Goal: Task Accomplishment & Management: Manage account settings

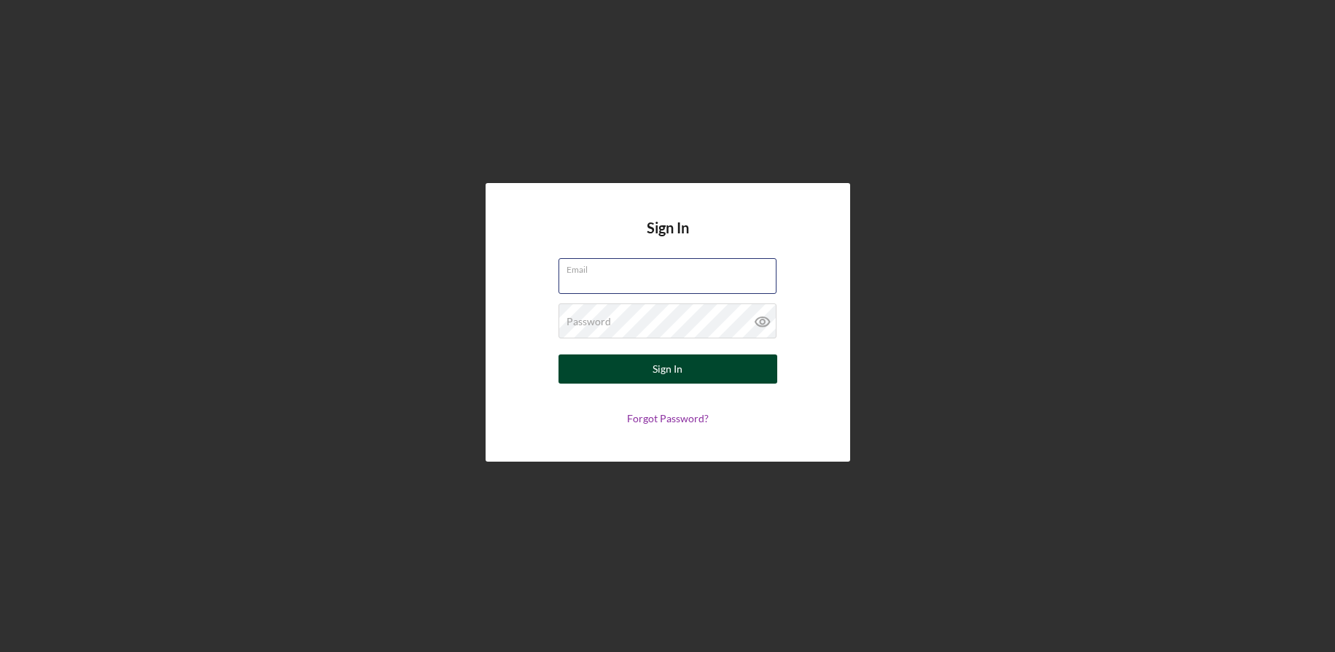
type input "[EMAIL_ADDRESS][DOMAIN_NAME]"
click at [690, 372] on button "Sign In" at bounding box center [667, 368] width 219 height 29
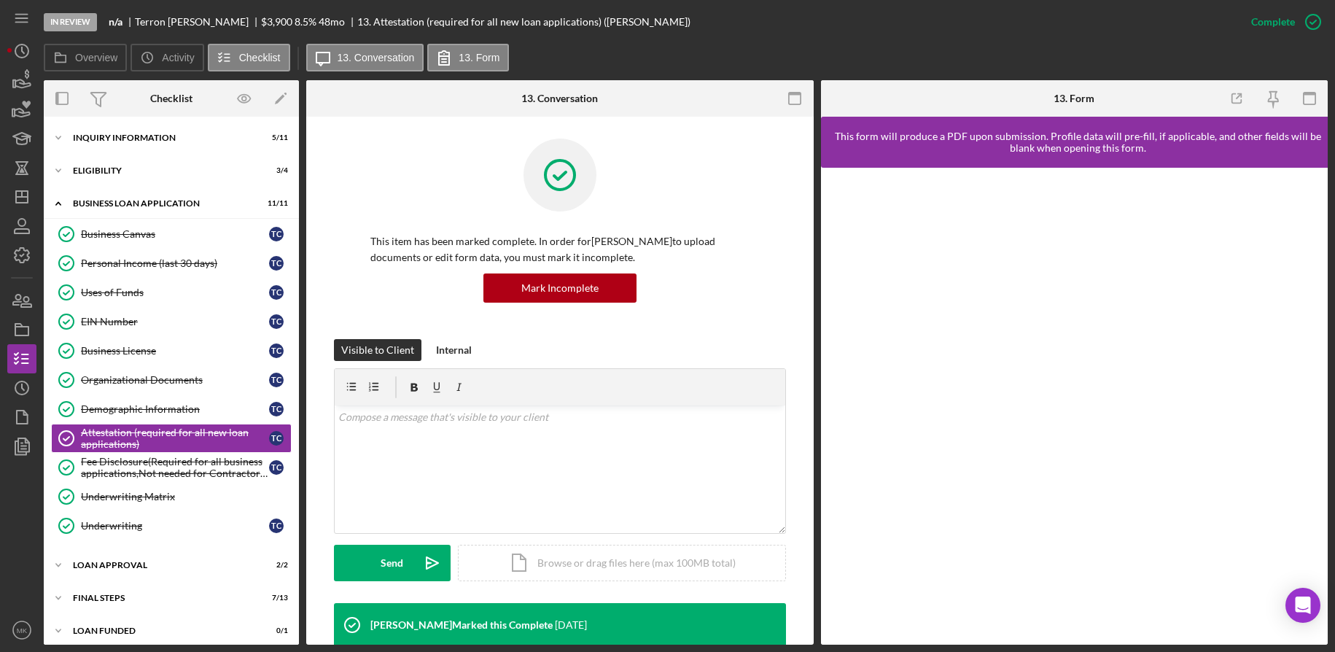
scroll to position [9, 0]
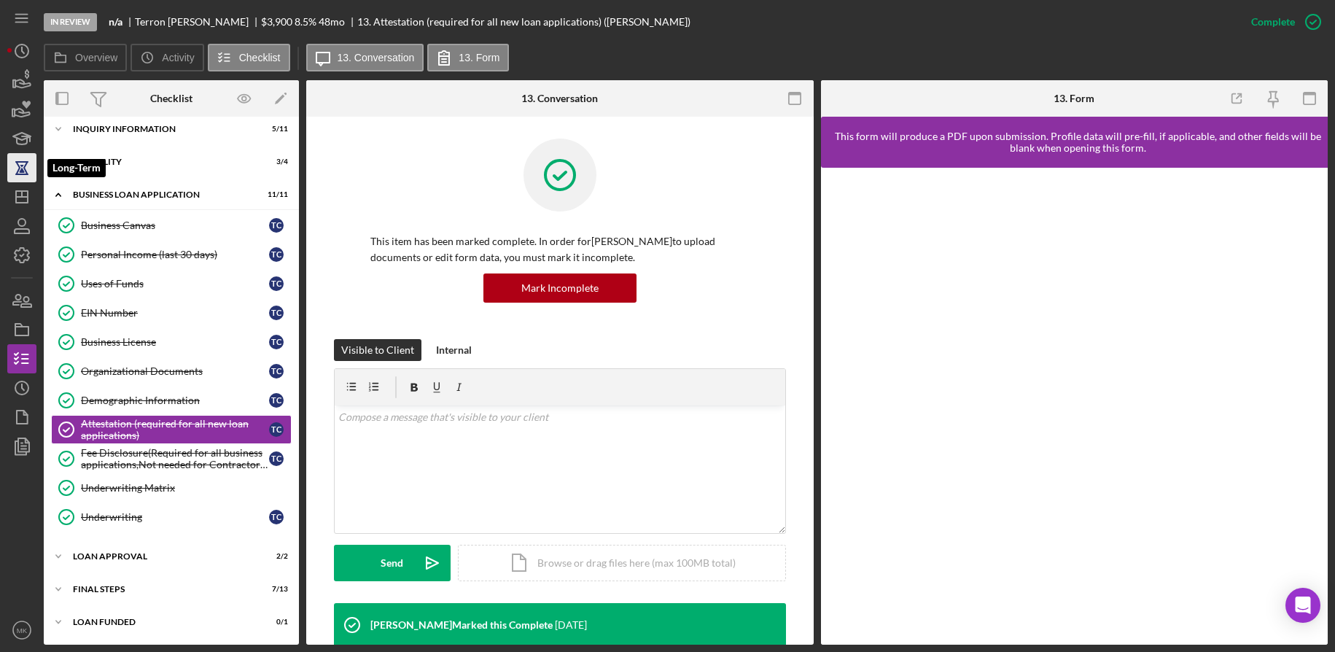
click at [22, 179] on icon "button" at bounding box center [22, 167] width 36 height 36
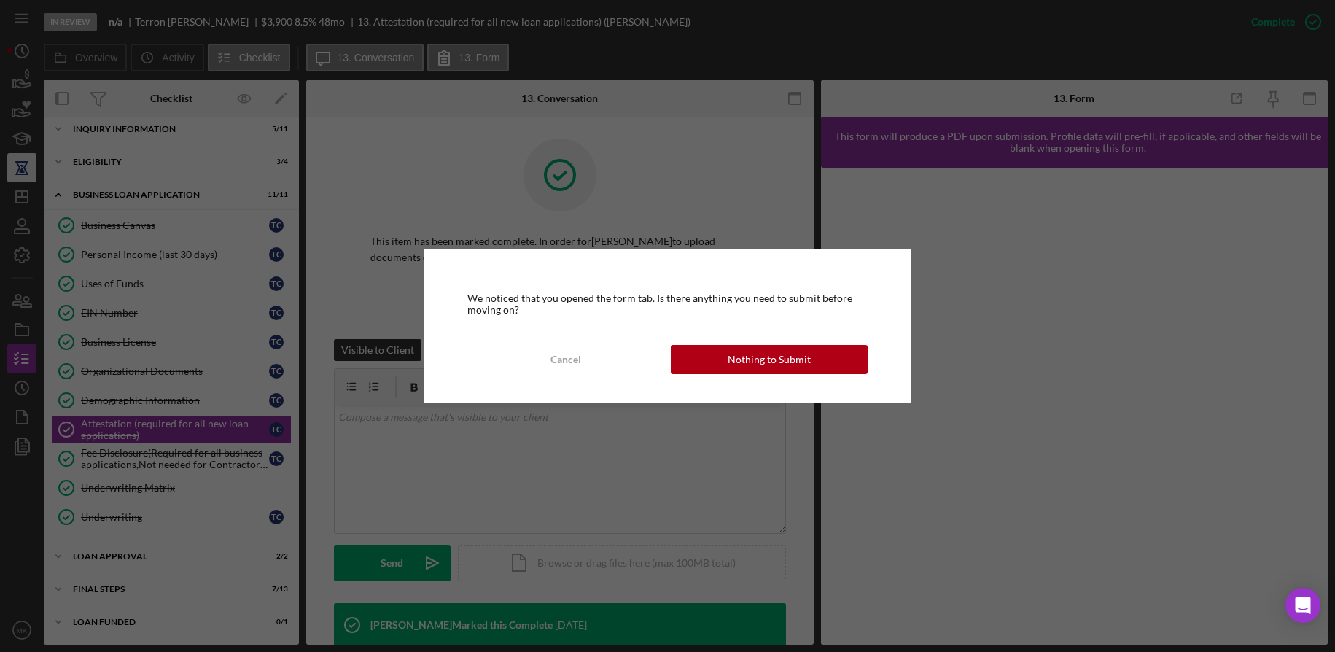
click at [20, 193] on div "We noticed that you opened the form tab. Is there anything you need to submit b…" at bounding box center [667, 326] width 1335 height 652
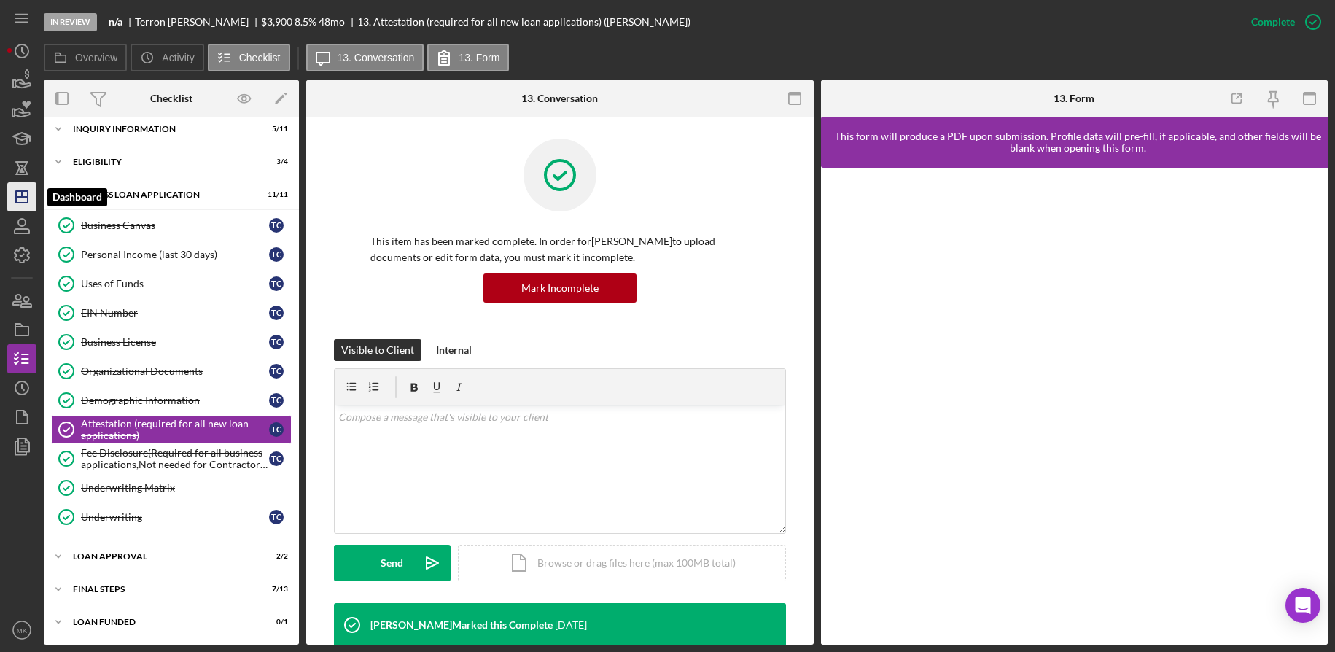
click at [26, 190] on icon "Icon/Dashboard" at bounding box center [22, 197] width 36 height 36
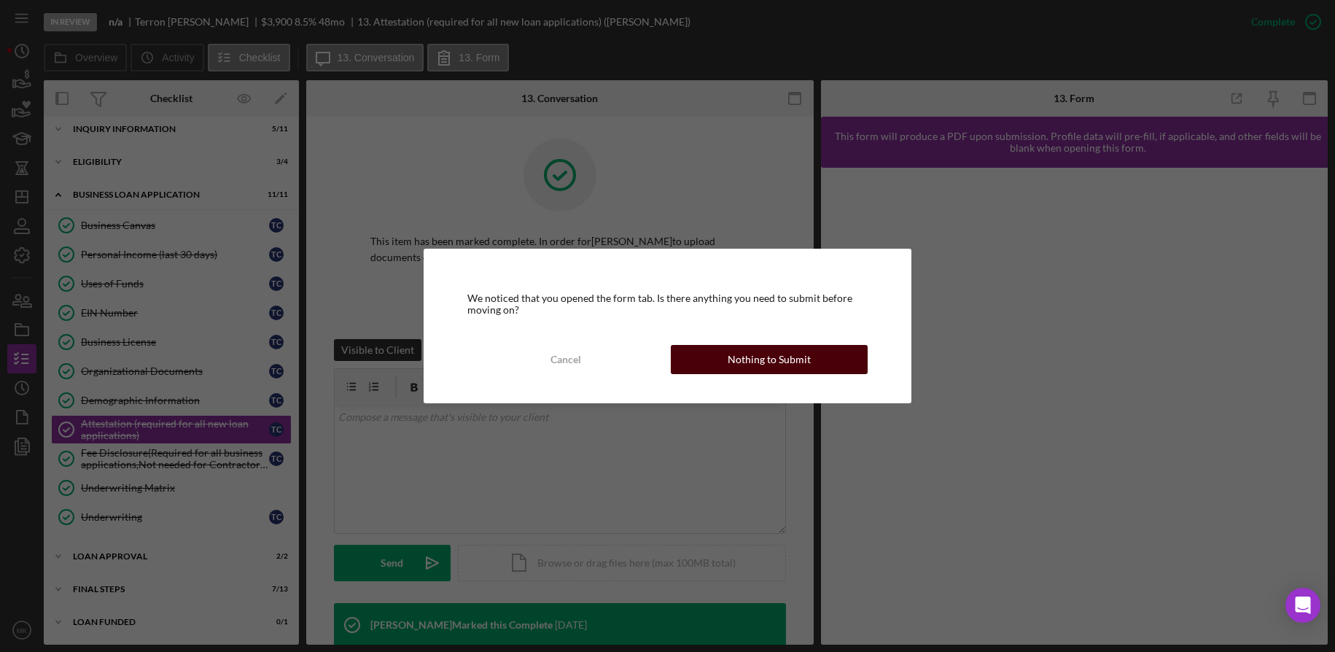
click at [719, 351] on button "Nothing to Submit" at bounding box center [769, 359] width 197 height 29
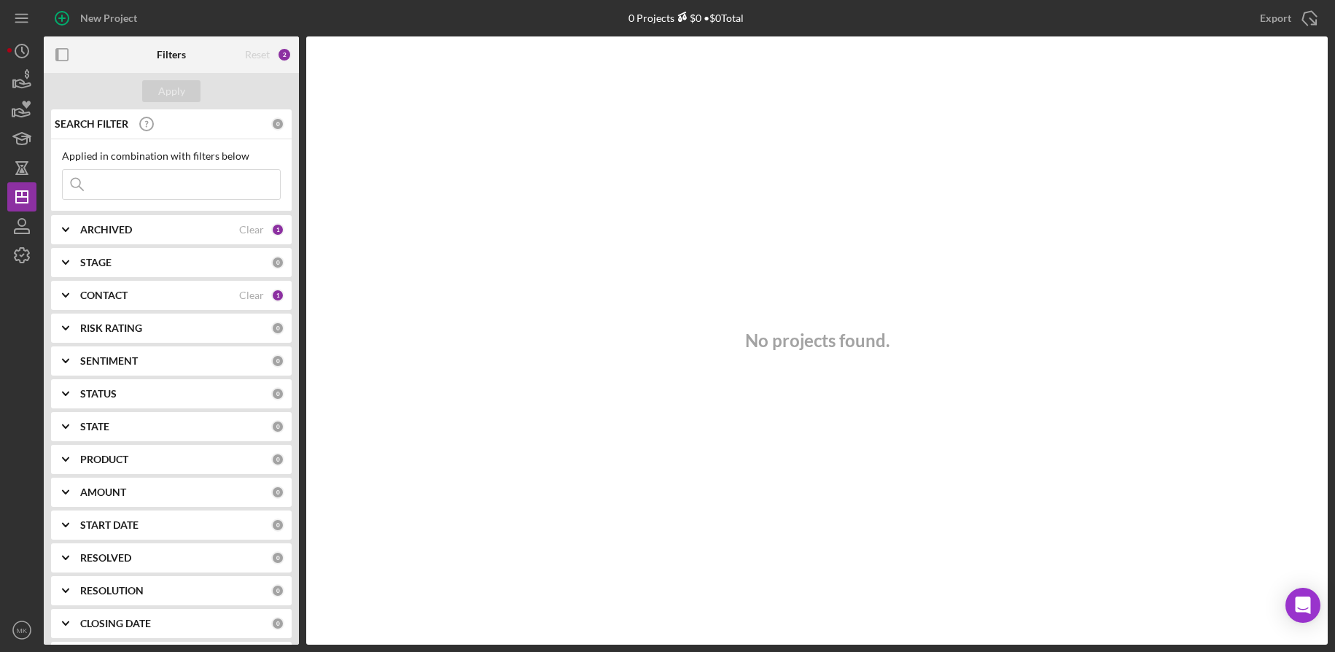
click at [177, 185] on input at bounding box center [171, 184] width 217 height 29
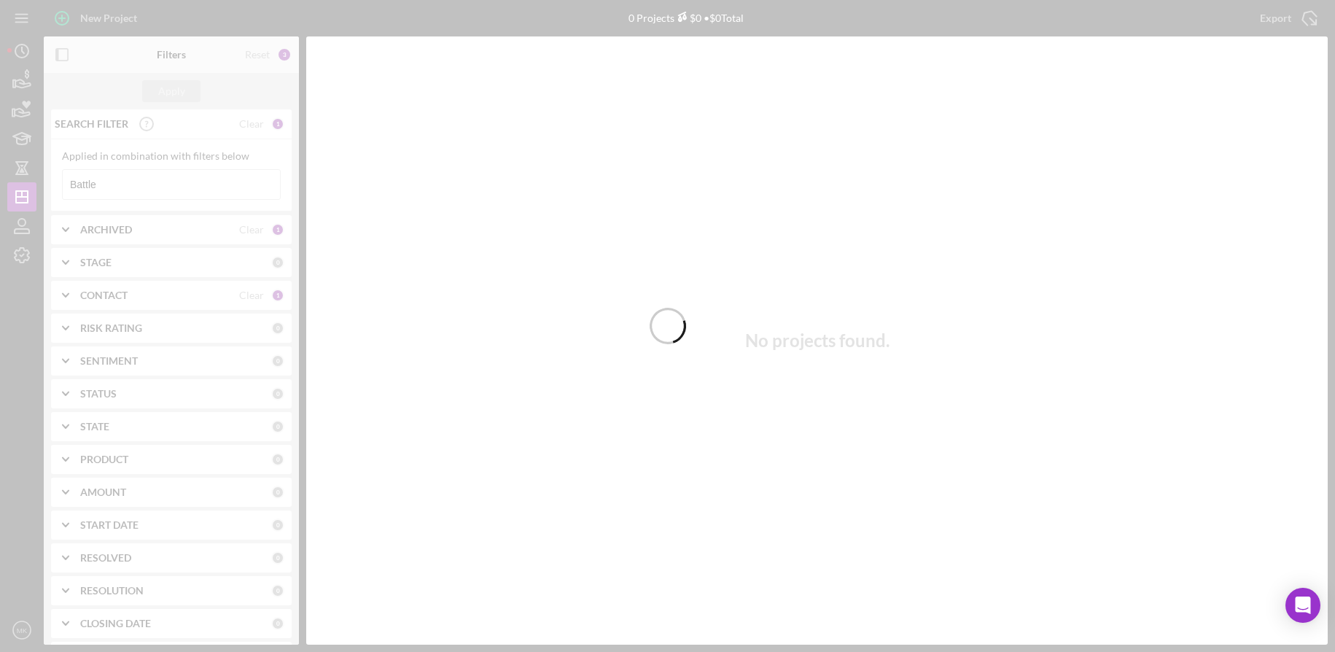
type input "Battle"
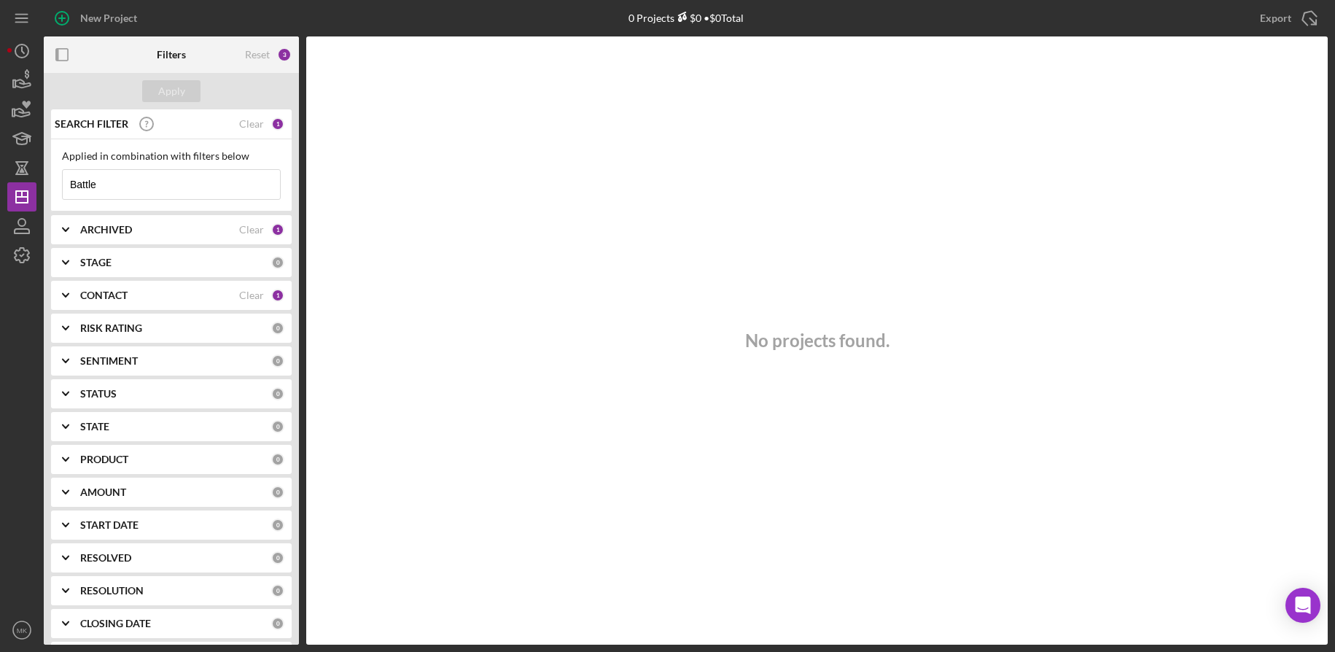
click at [207, 174] on input "Battle" at bounding box center [171, 184] width 217 height 29
click at [165, 302] on div "CONTACT Clear 1" at bounding box center [182, 295] width 204 height 13
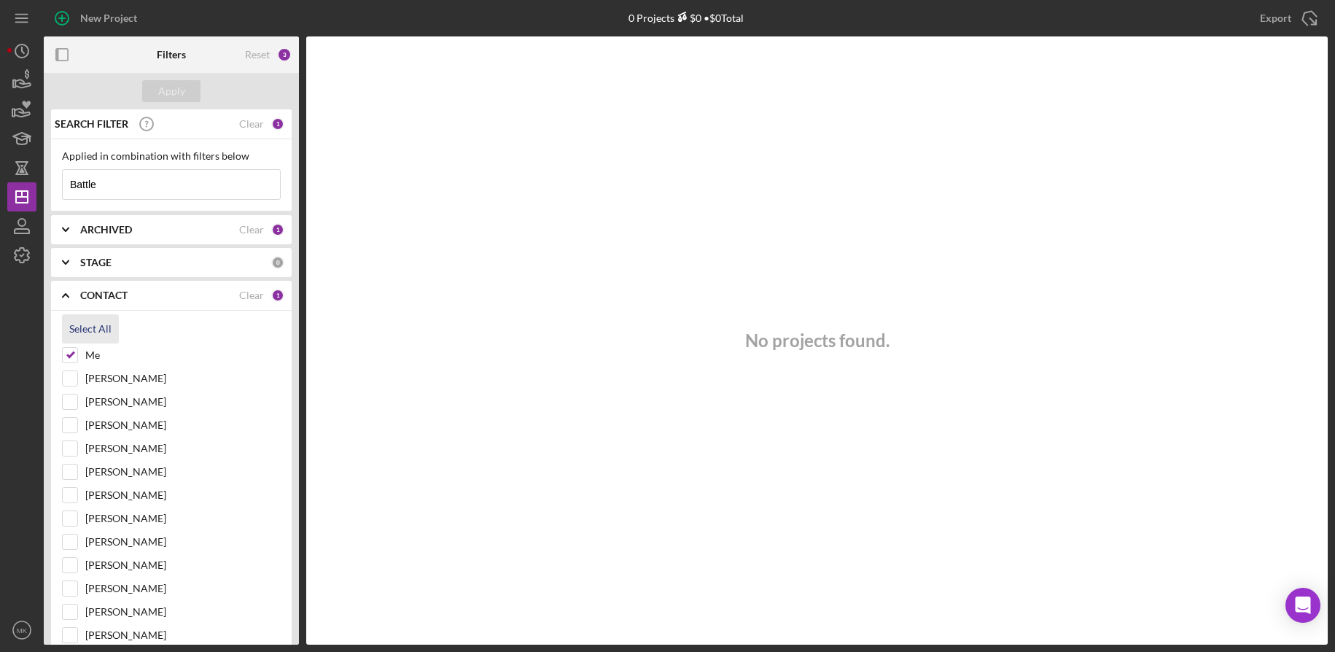
click at [77, 326] on div "Select All" at bounding box center [90, 328] width 42 height 29
checkbox input "true"
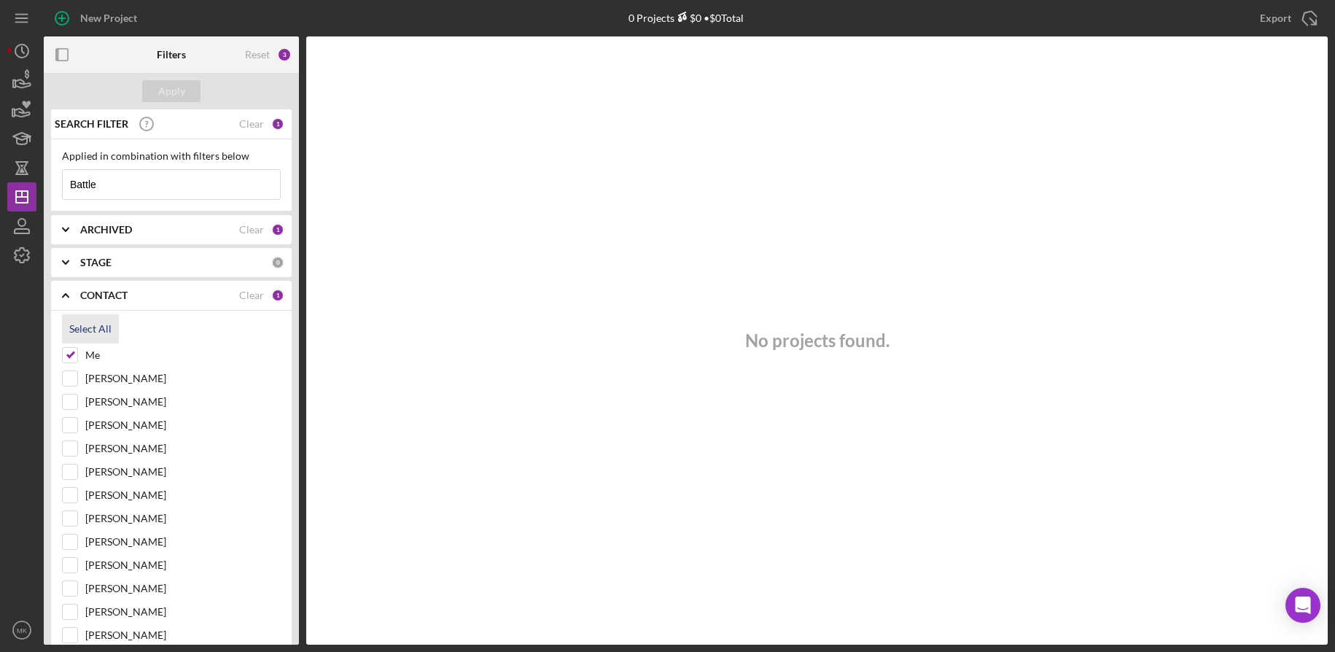
checkbox input "true"
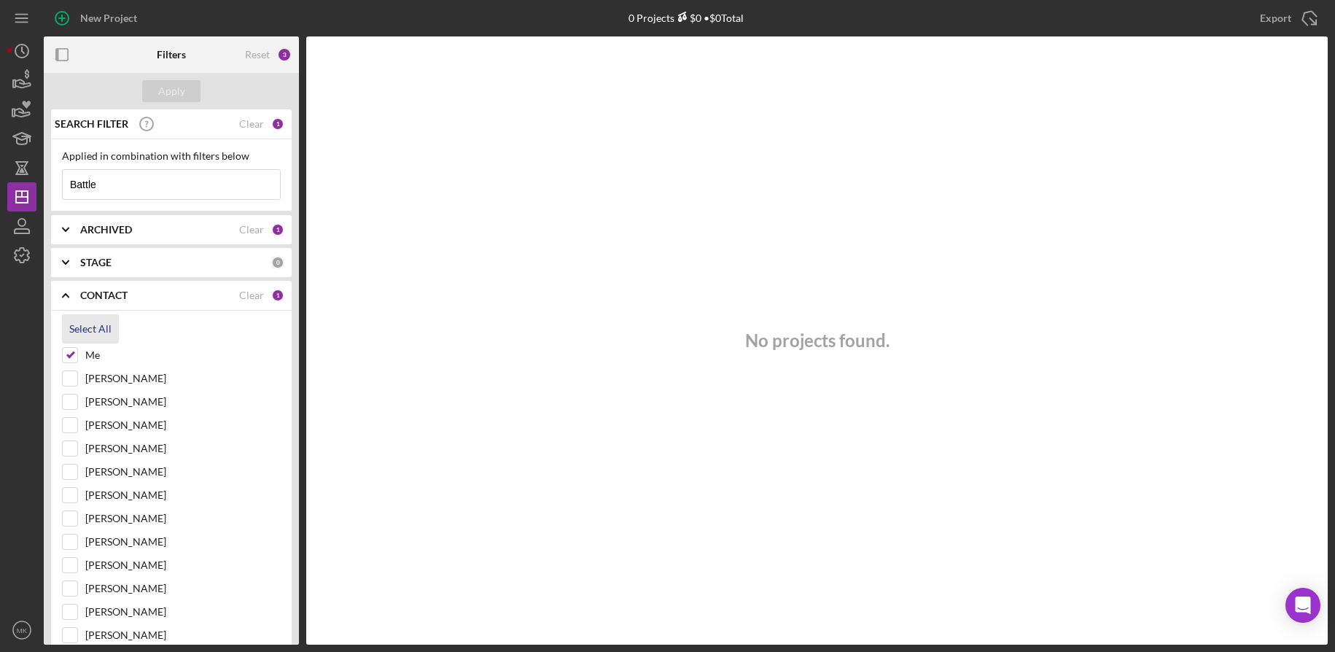
checkbox input "true"
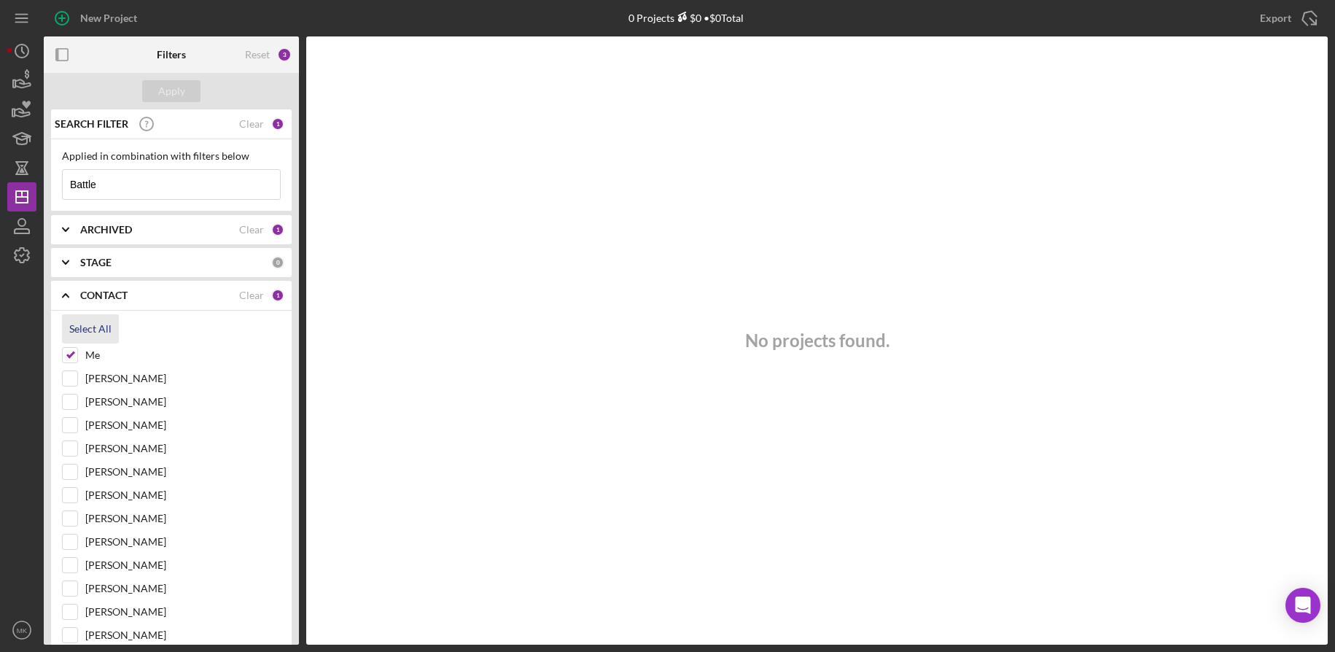
checkbox input "true"
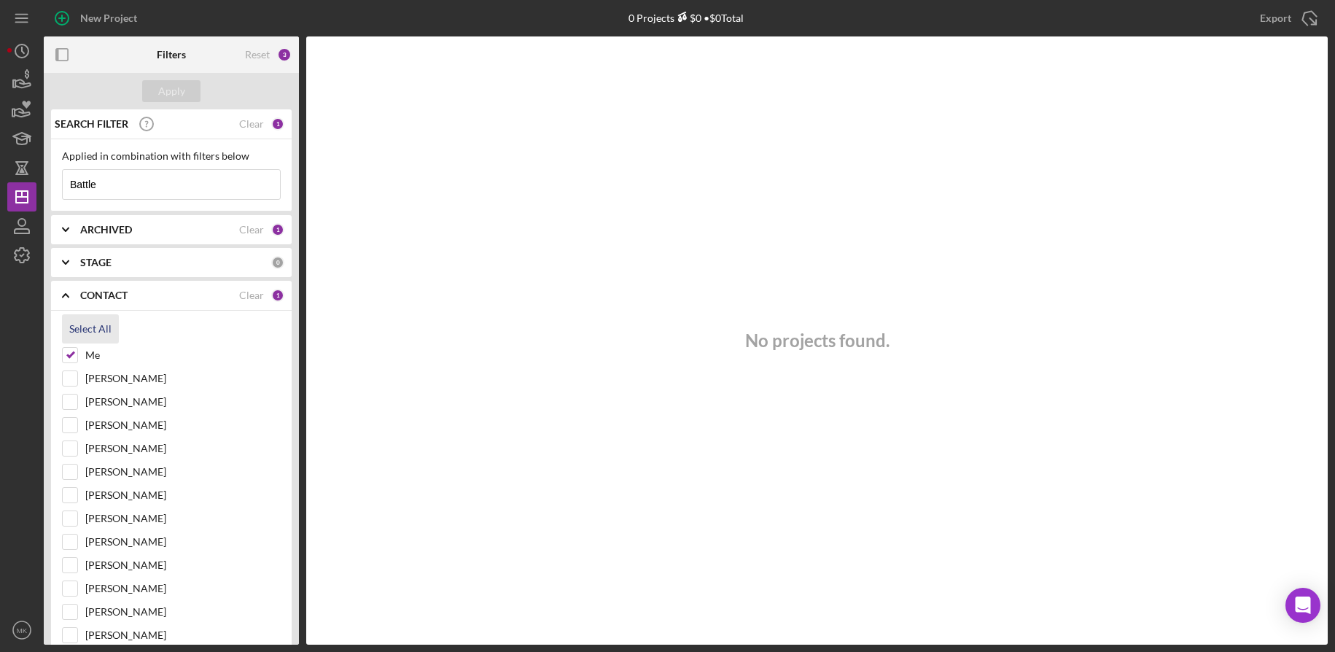
checkbox input "true"
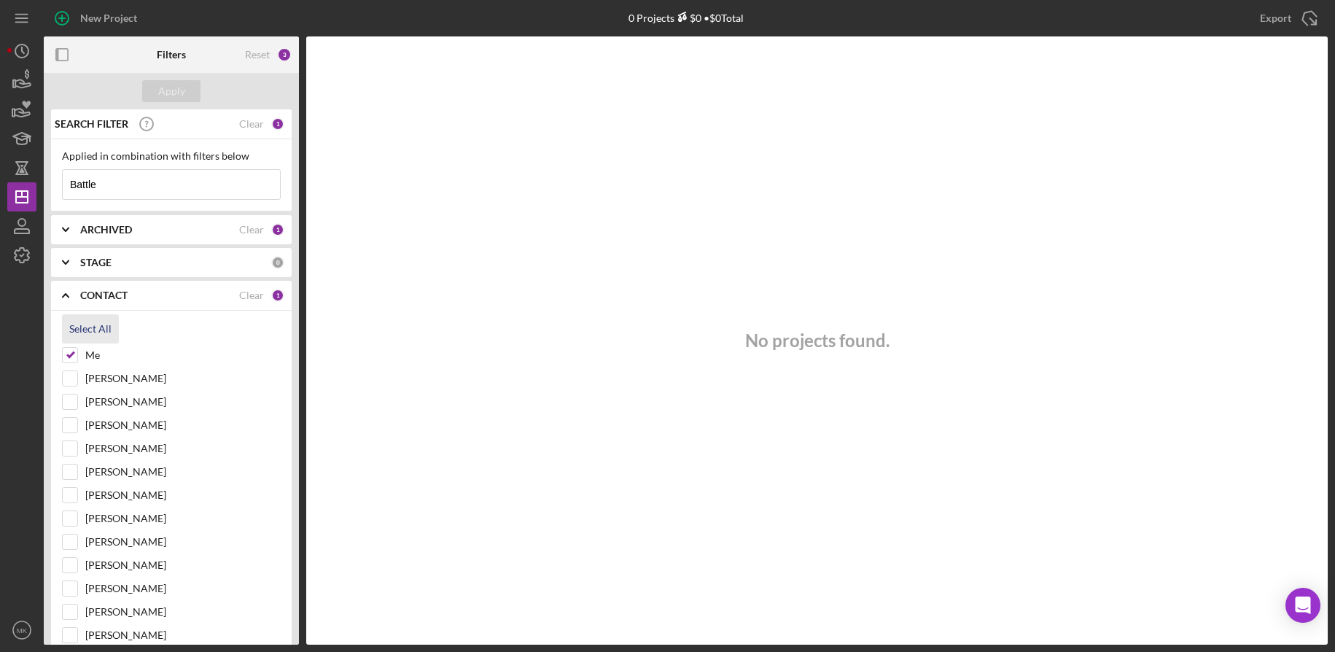
checkbox input "true"
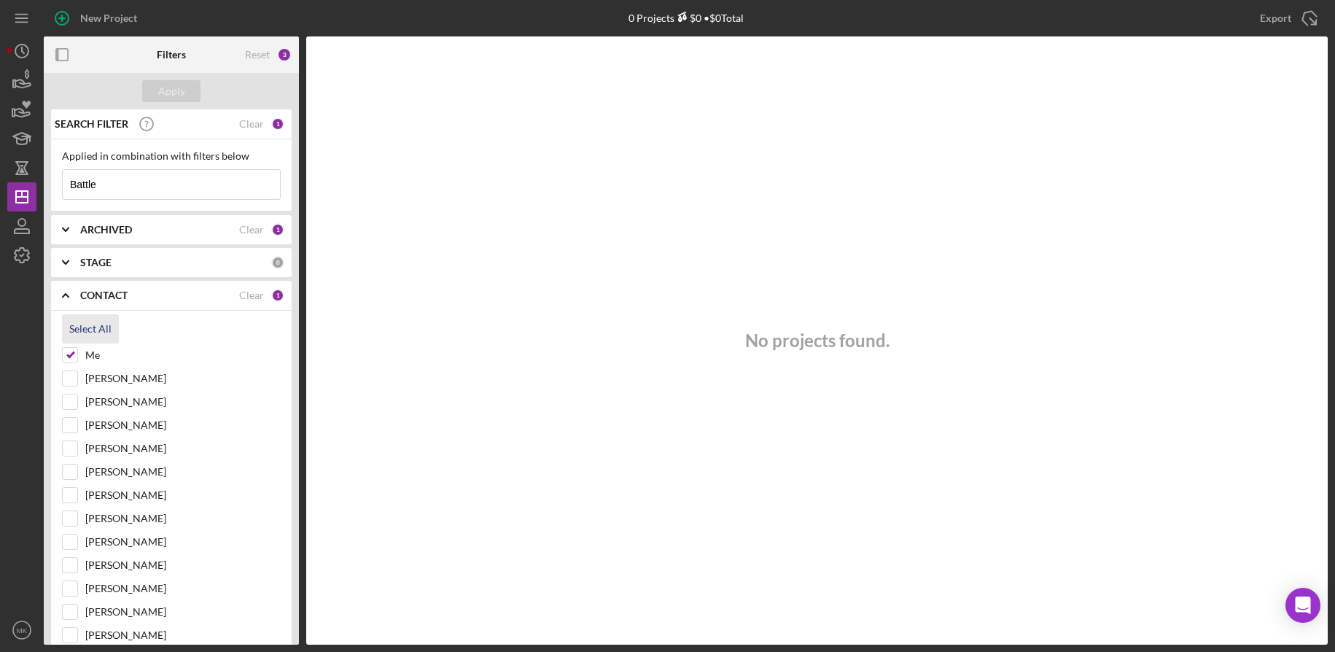
checkbox input "true"
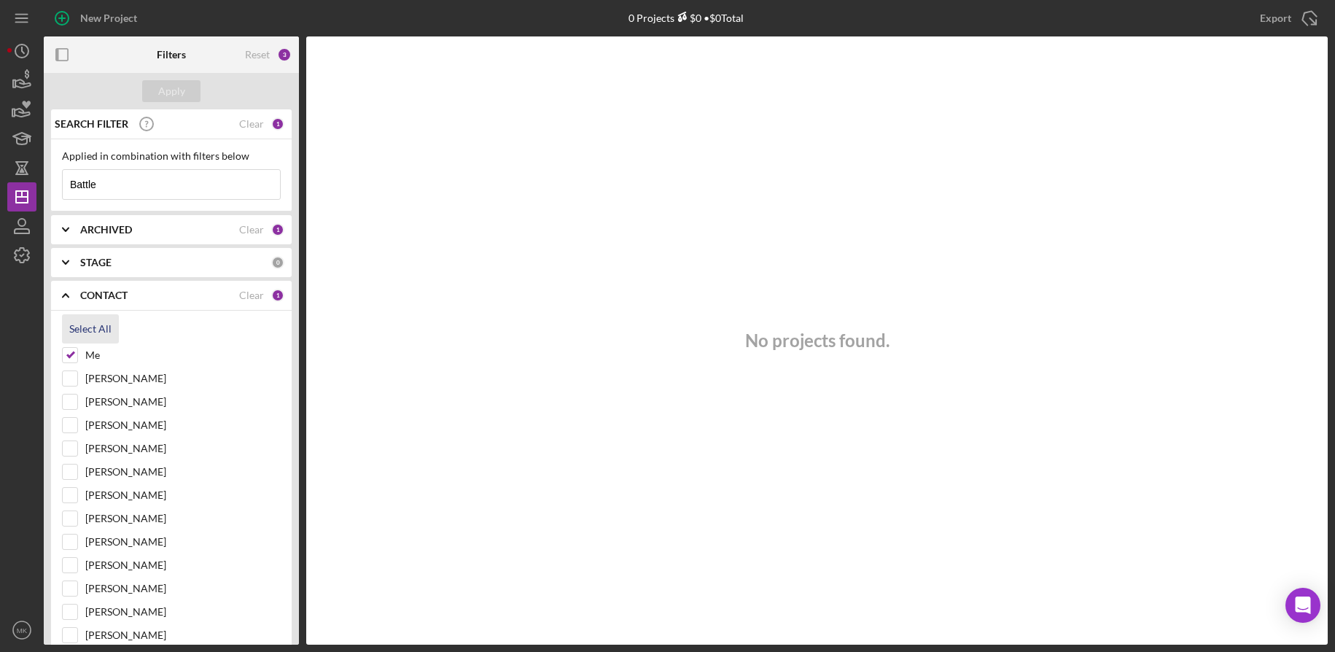
checkbox input "true"
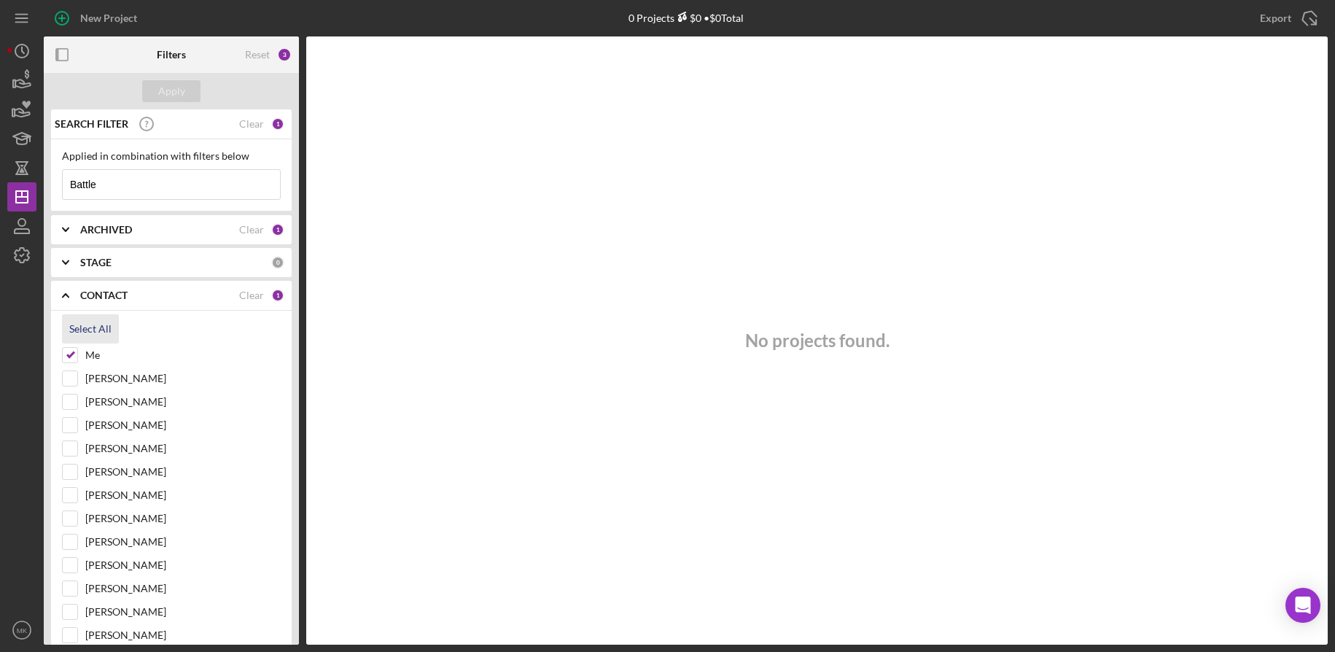
checkbox input "true"
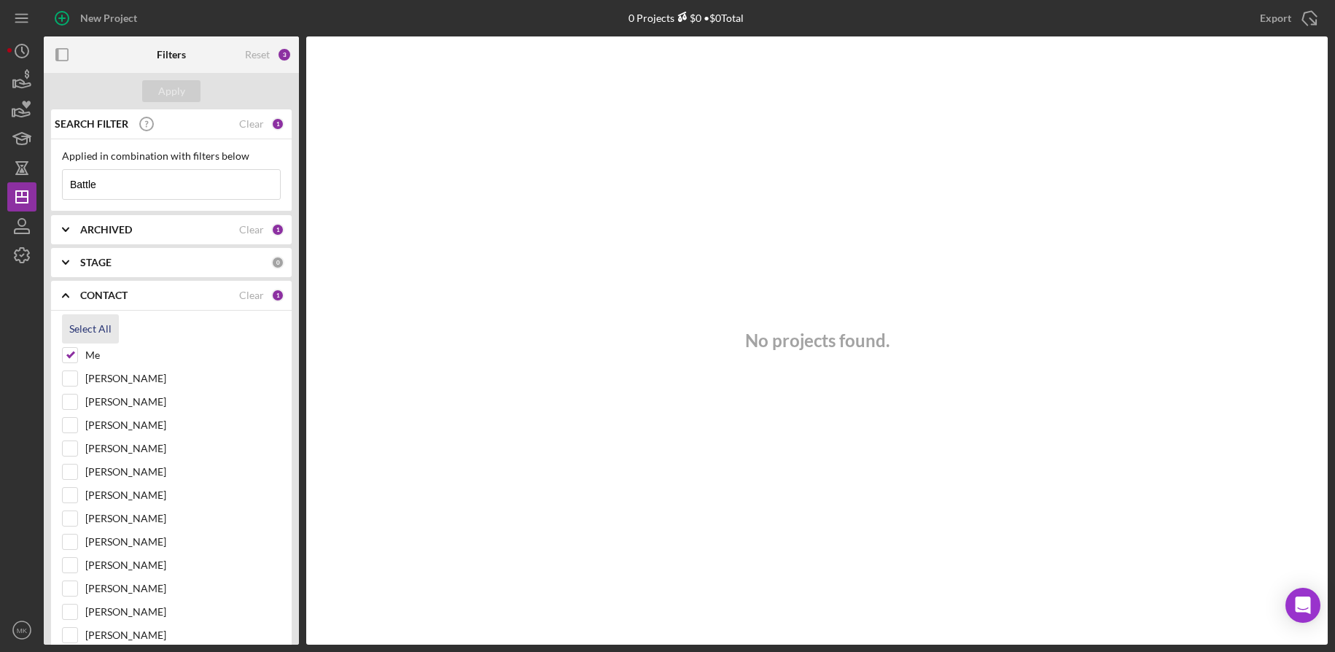
checkbox input "true"
click at [176, 85] on div "Apply" at bounding box center [171, 91] width 27 height 22
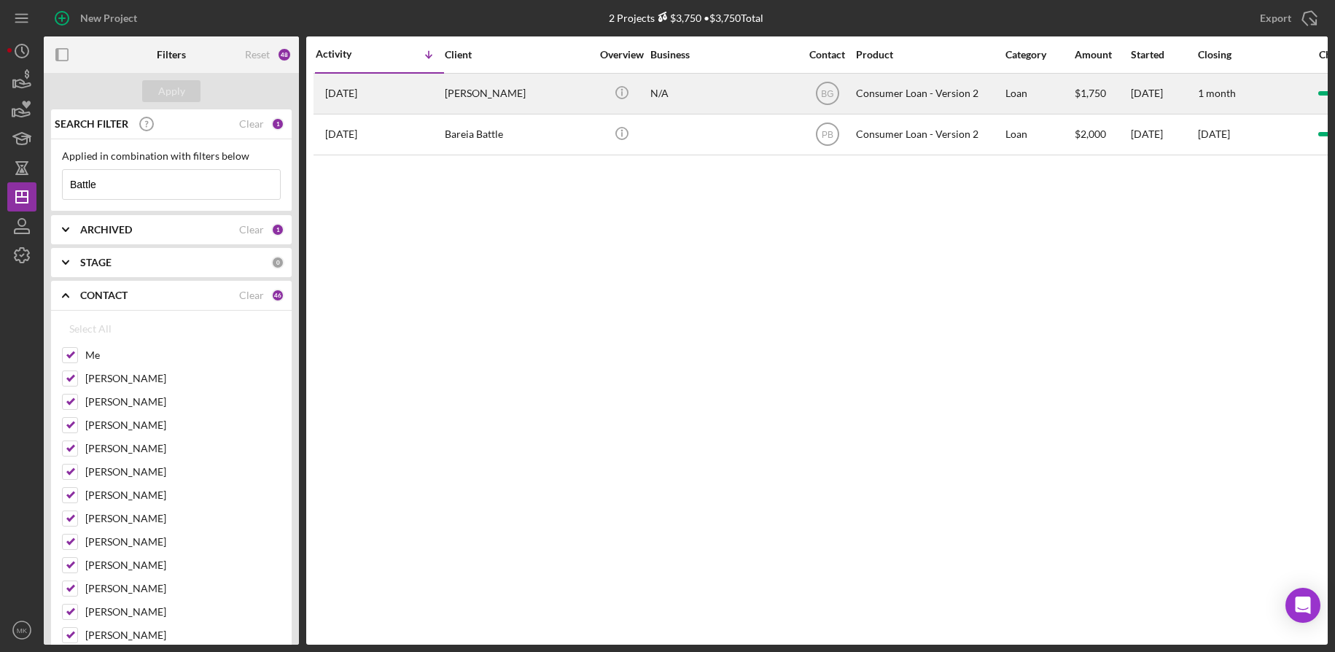
click at [475, 96] on div "[PERSON_NAME]" at bounding box center [518, 93] width 146 height 39
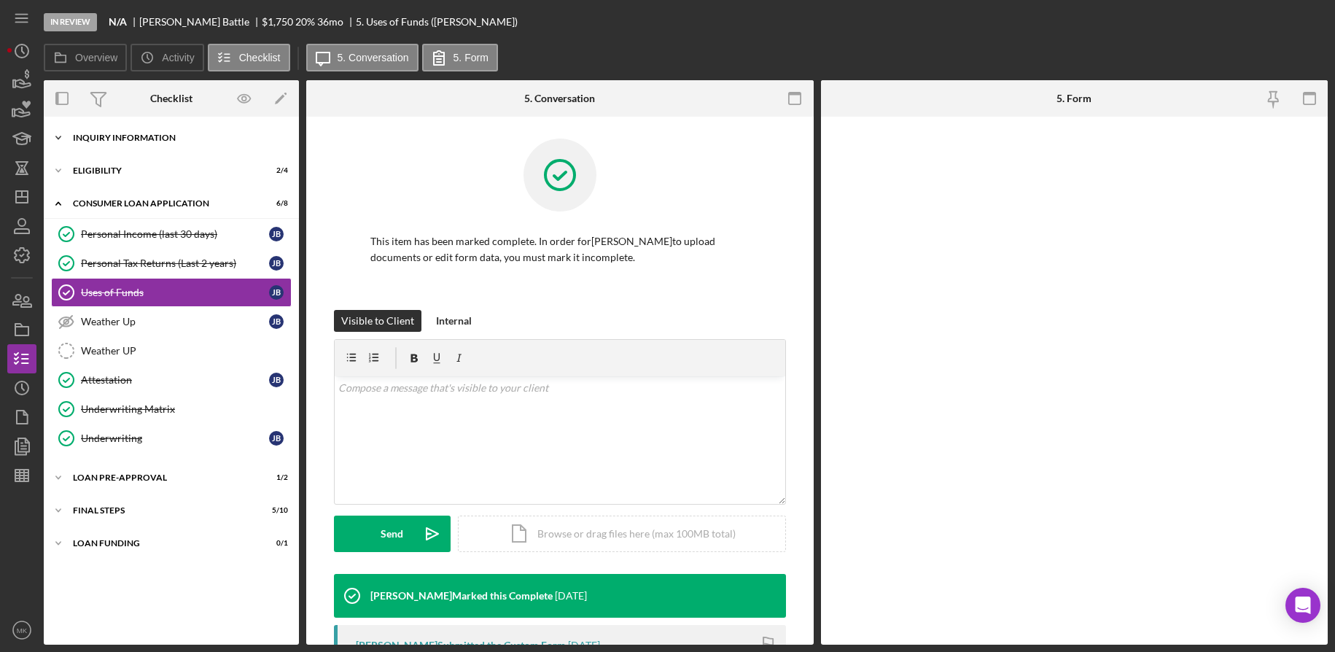
click at [87, 132] on div "Icon/Expander Inquiry Information 2 / 8" at bounding box center [171, 137] width 255 height 29
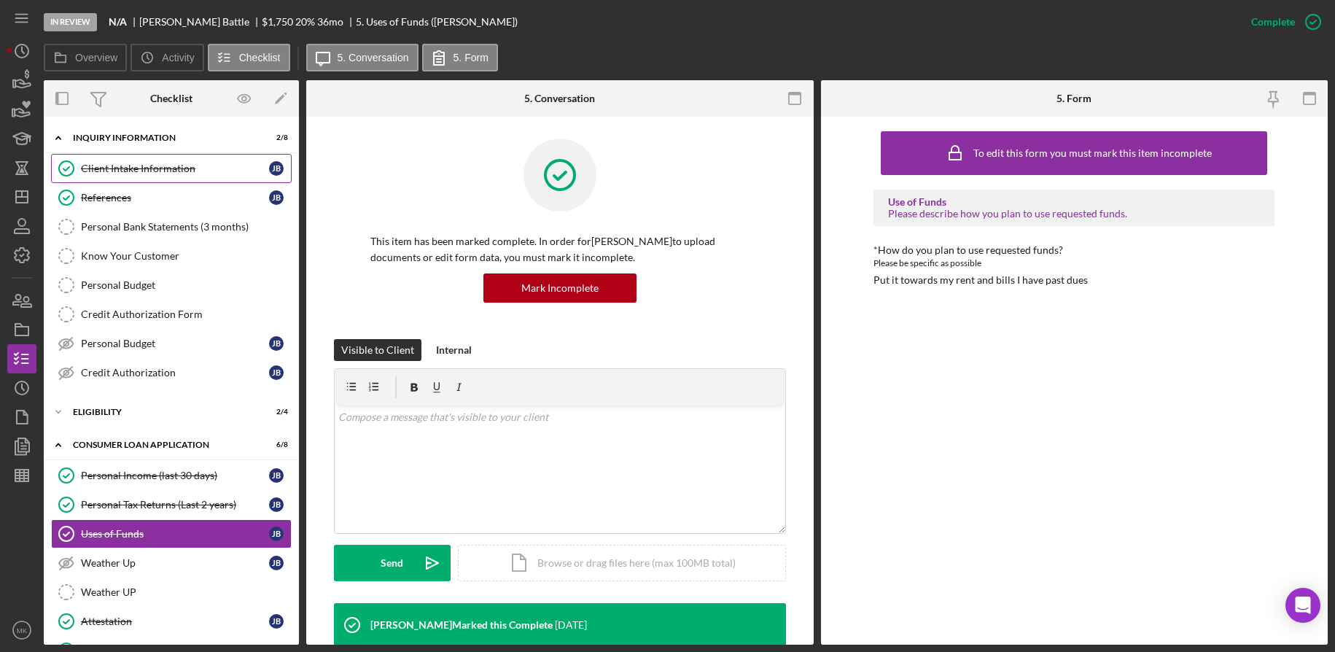
click at [129, 163] on div "Client Intake Information" at bounding box center [175, 169] width 188 height 12
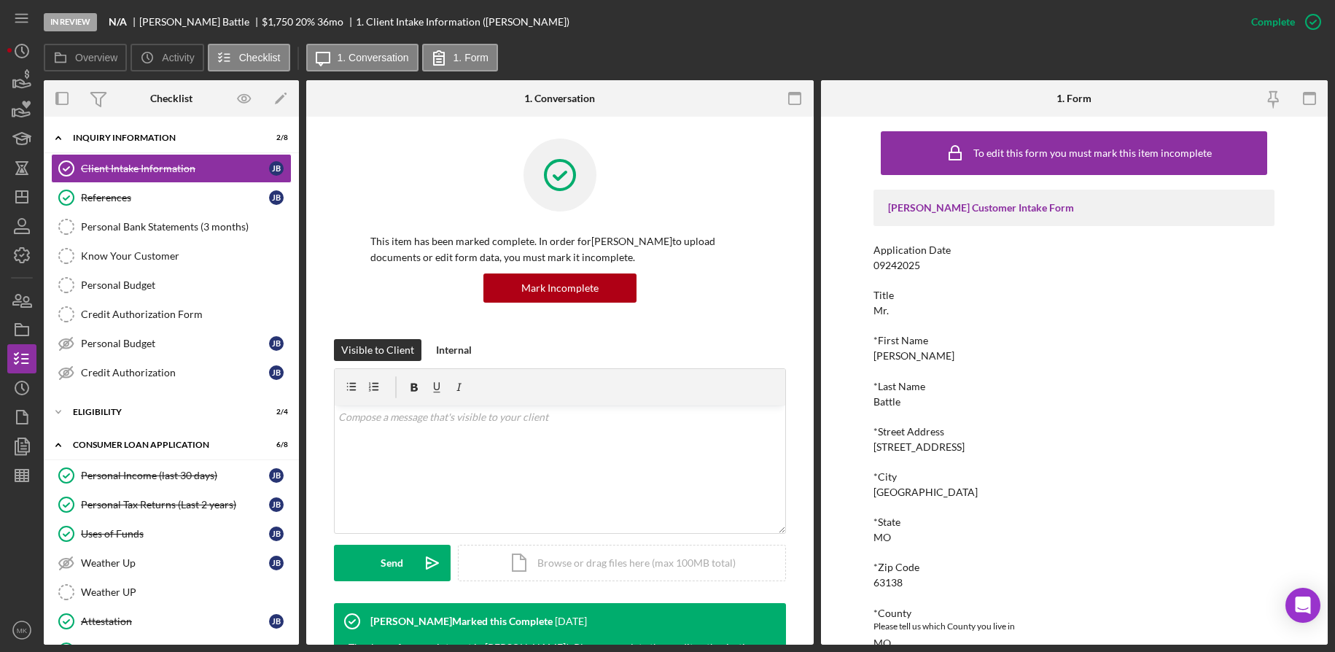
scroll to position [73, 0]
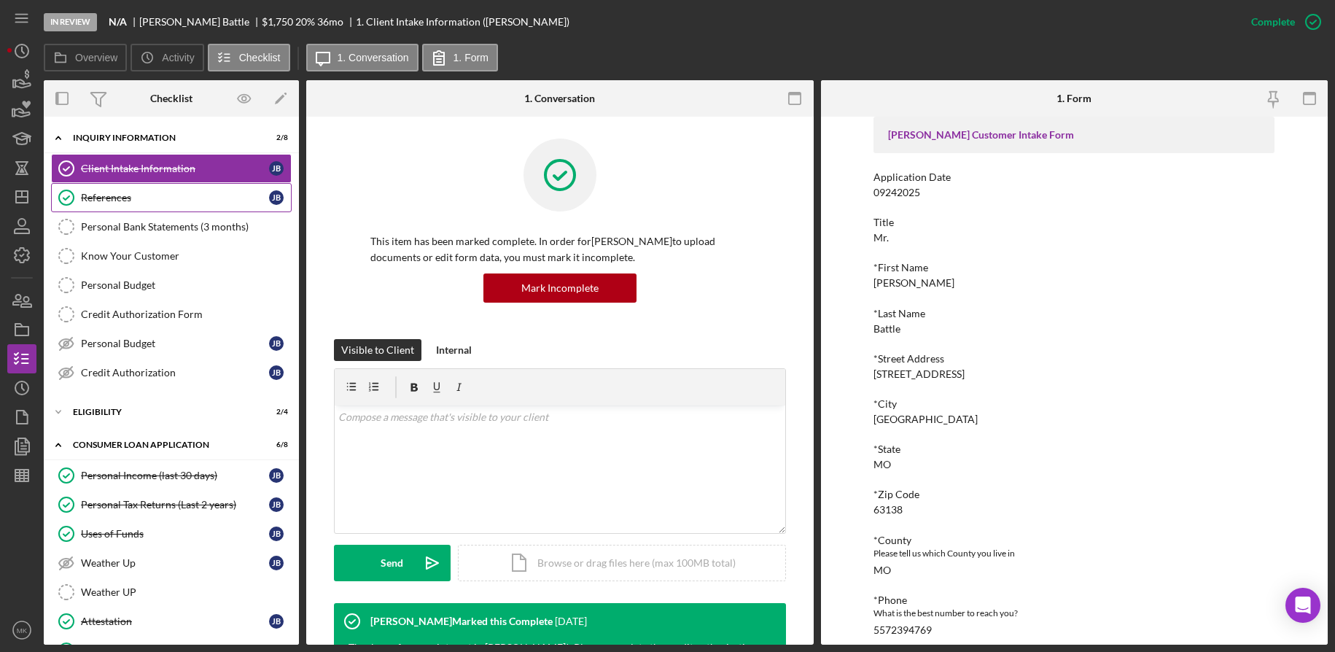
click at [151, 195] on div "References" at bounding box center [175, 198] width 188 height 12
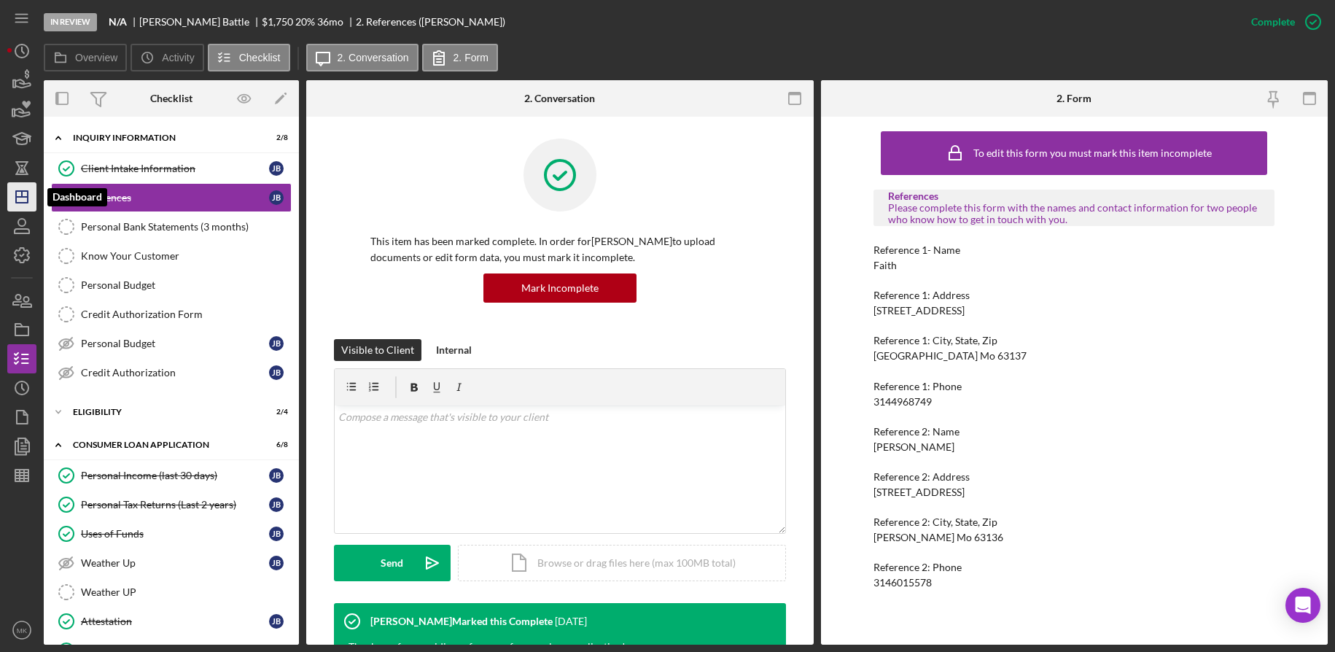
drag, startPoint x: 28, startPoint y: 201, endPoint x: 36, endPoint y: 190, distance: 13.6
click at [28, 201] on polygon "button" at bounding box center [22, 197] width 12 height 12
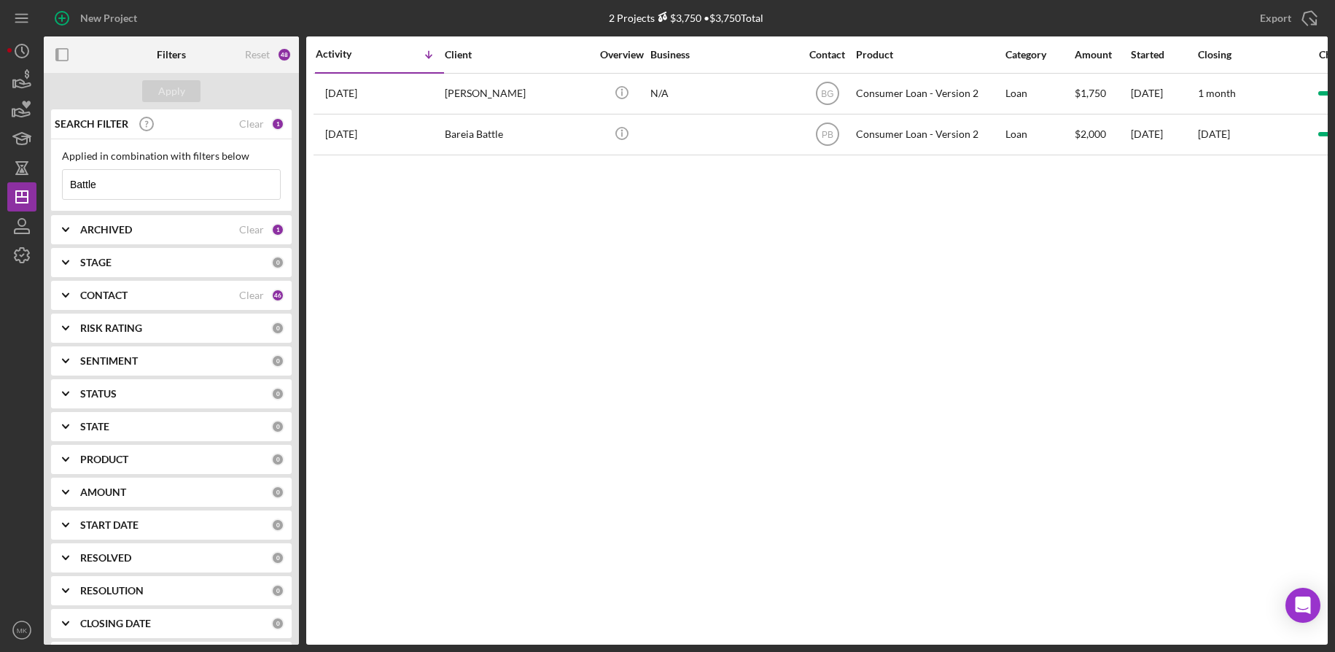
drag, startPoint x: 126, startPoint y: 184, endPoint x: 0, endPoint y: 173, distance: 126.5
click at [0, 173] on html "New Project 2 Projects $3,750 • $3,750 Total Battle Export Icon/Export Filters …" at bounding box center [667, 326] width 1335 height 652
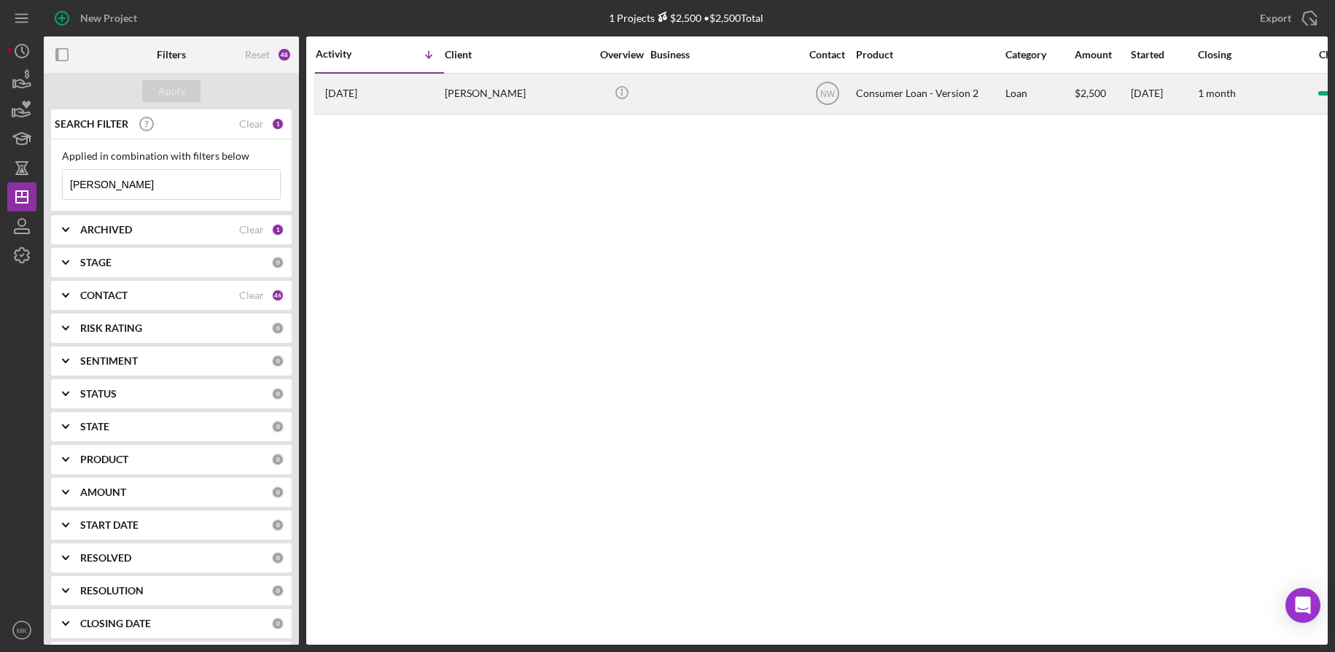
type input "[PERSON_NAME]"
click at [488, 98] on div "[PERSON_NAME]" at bounding box center [518, 93] width 146 height 39
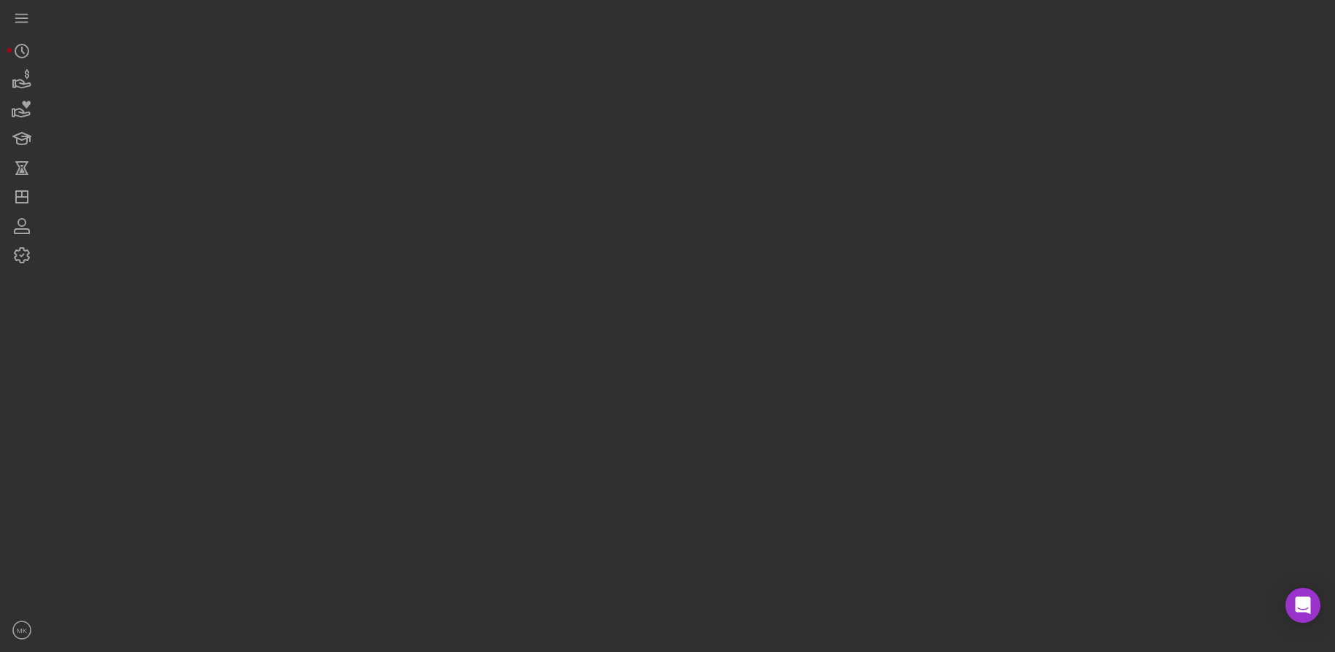
click at [488, 98] on div at bounding box center [686, 322] width 1284 height 644
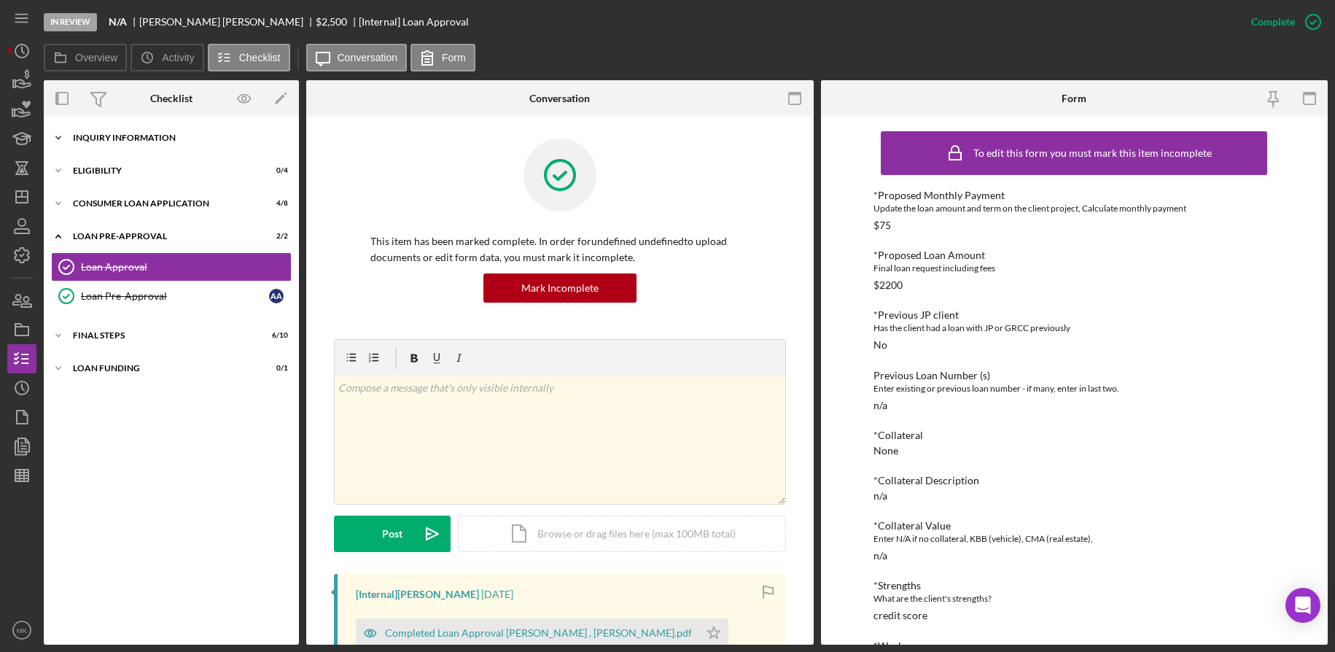
click at [169, 131] on div "Icon/Expander Inquiry Information 2 / 8" at bounding box center [171, 137] width 255 height 29
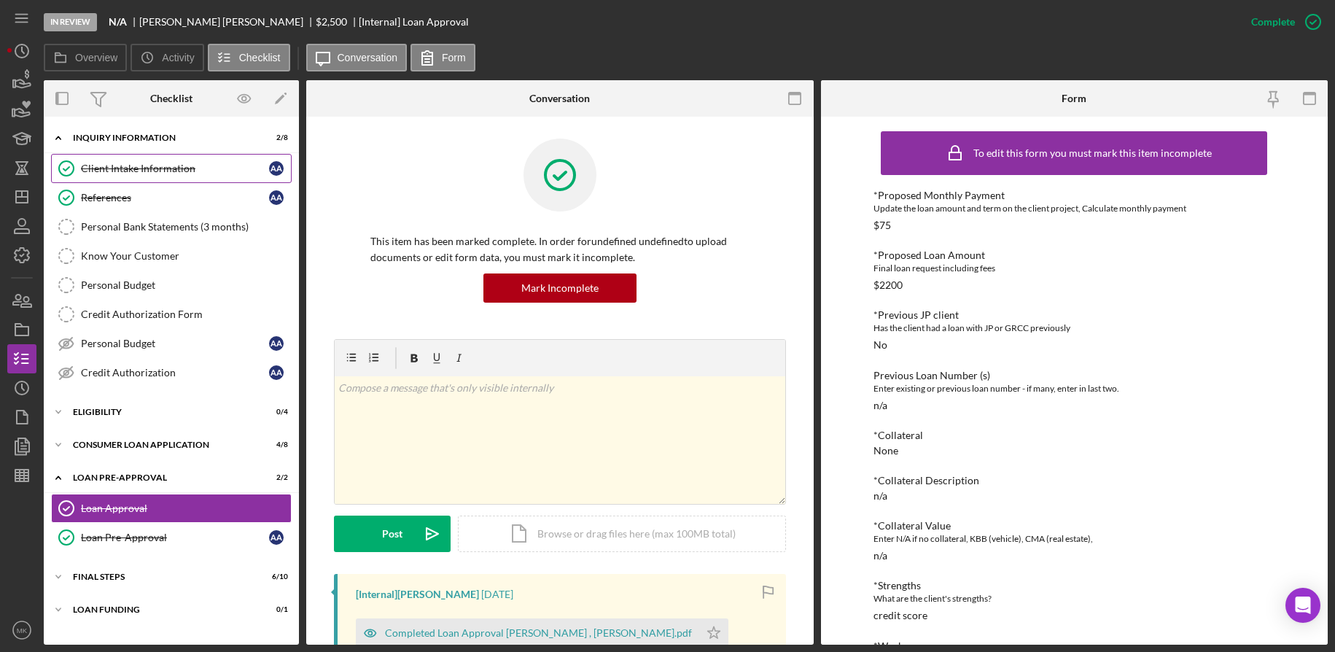
click at [175, 155] on link "Client Intake Information Client Intake Information A A" at bounding box center [171, 168] width 241 height 29
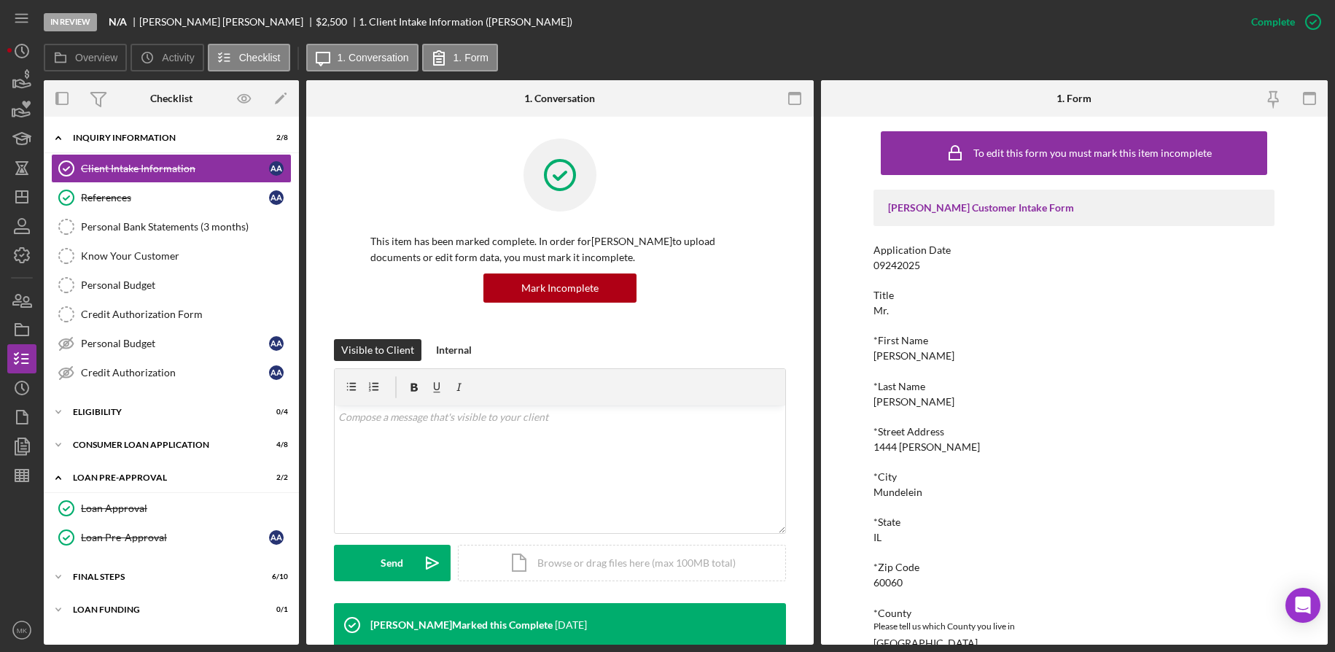
click at [1043, 382] on div "*Last Name" at bounding box center [1073, 387] width 401 height 12
drag, startPoint x: 948, startPoint y: 449, endPoint x: 899, endPoint y: 448, distance: 49.6
click at [899, 448] on div "*Street Address [GEOGRAPHIC_DATA][PERSON_NAME]" at bounding box center [1073, 439] width 401 height 27
copy div "[PERSON_NAME]"
drag, startPoint x: 919, startPoint y: 493, endPoint x: 872, endPoint y: 493, distance: 47.4
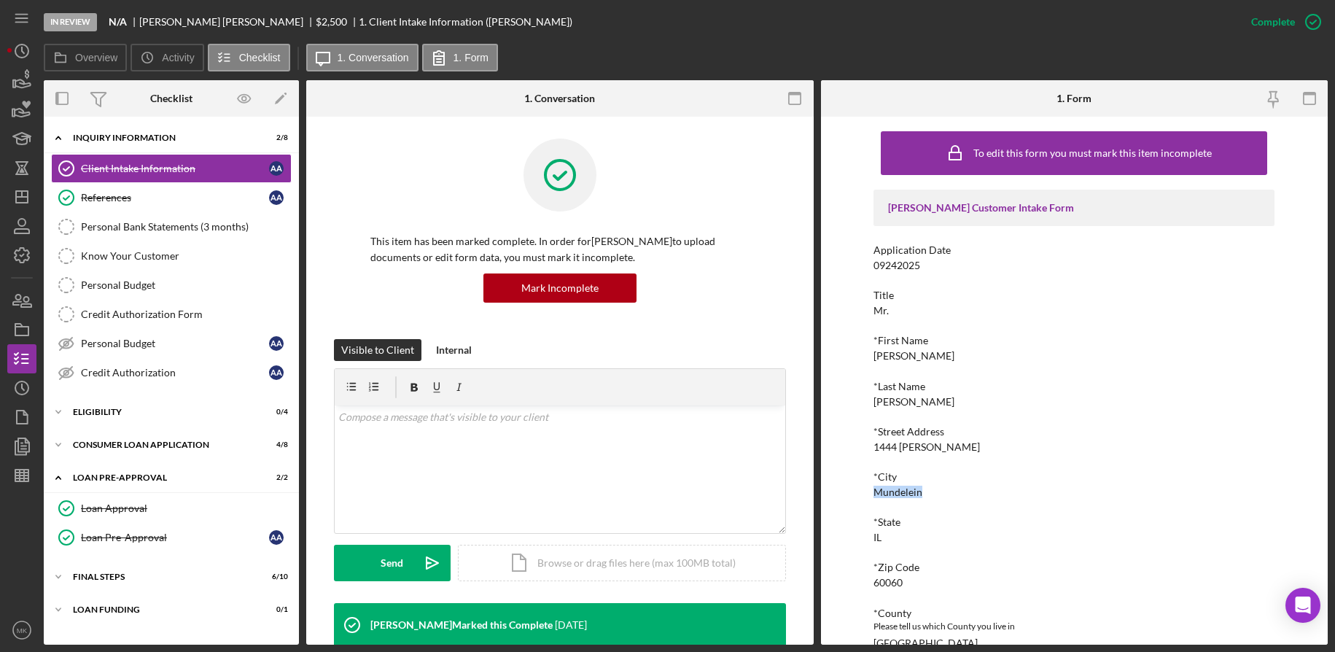
click at [873, 493] on div "Mundelein" at bounding box center [897, 492] width 49 height 12
copy div "Mundelein"
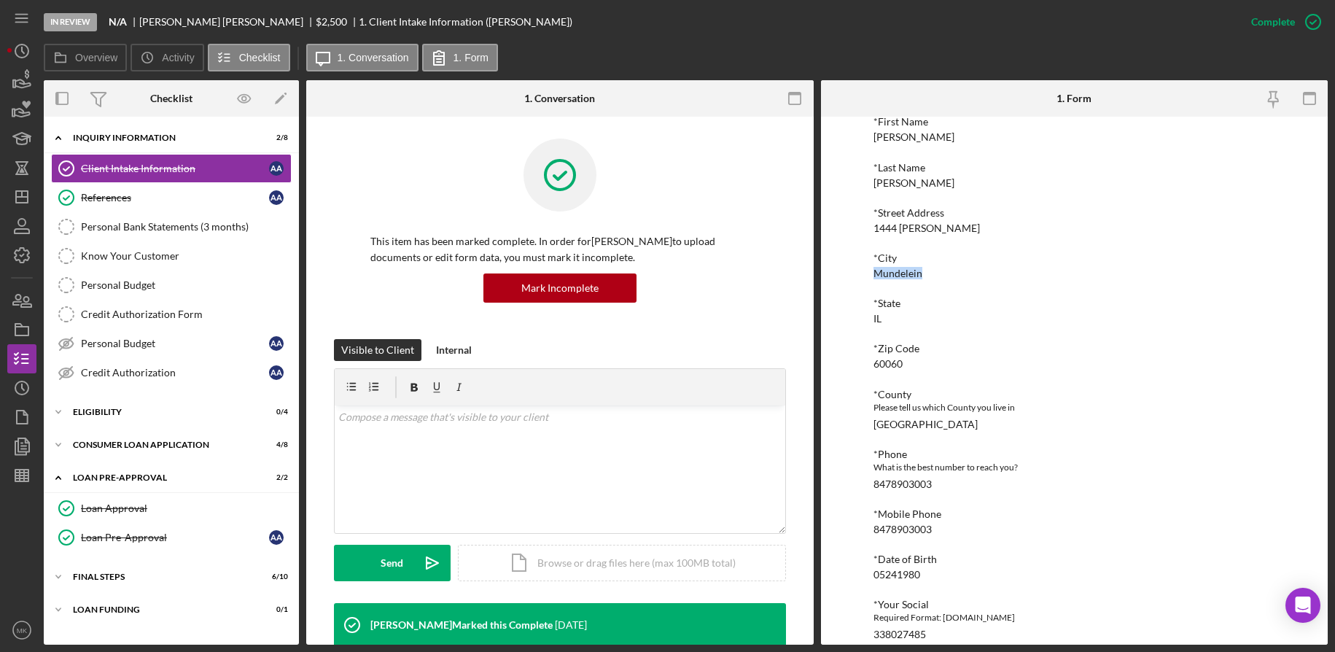
scroll to position [364, 0]
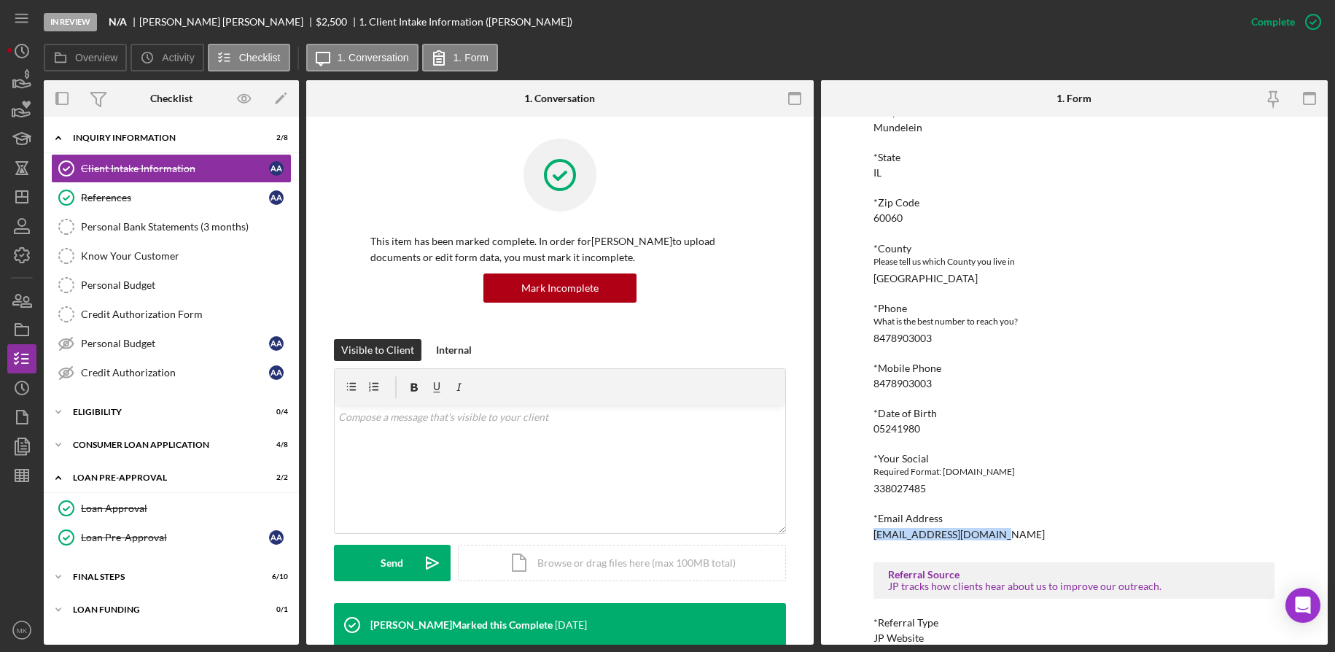
drag, startPoint x: 1018, startPoint y: 537, endPoint x: 871, endPoint y: 535, distance: 146.5
click at [873, 535] on div "*Email Address [EMAIL_ADDRESS][DOMAIN_NAME]" at bounding box center [1073, 525] width 401 height 27
copy div "[EMAIL_ADDRESS][DOMAIN_NAME]"
click at [136, 194] on div "References" at bounding box center [175, 198] width 188 height 12
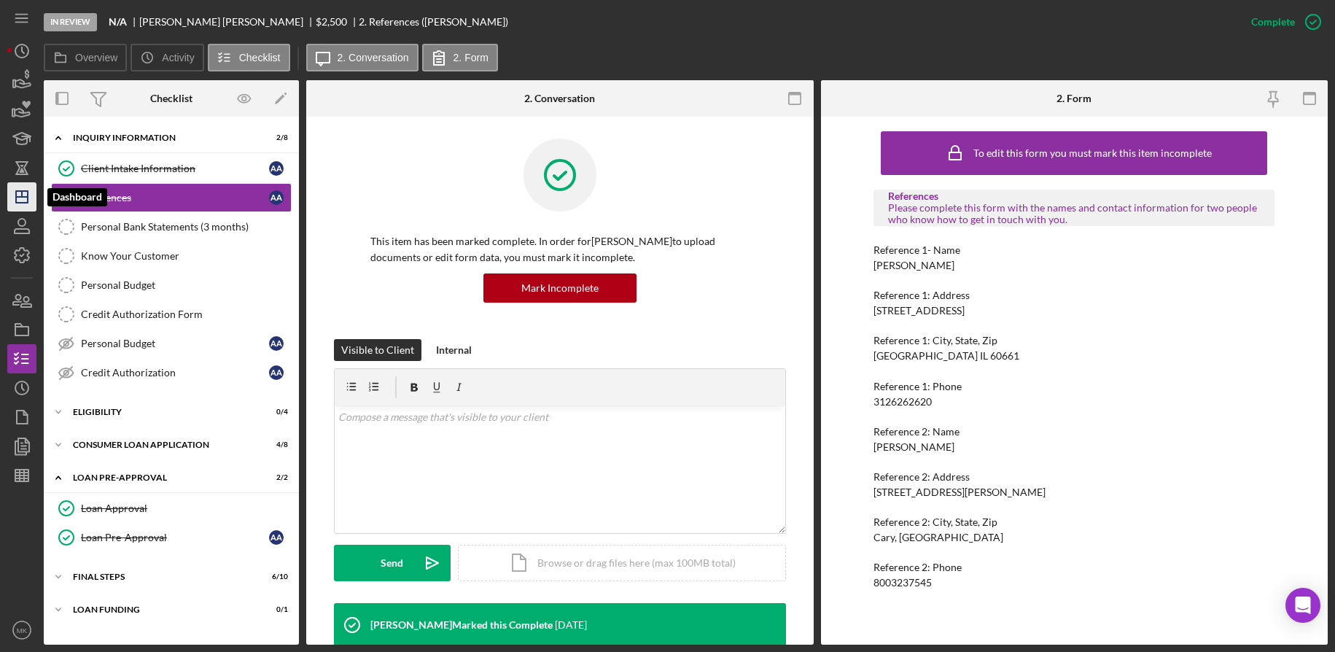
click at [24, 203] on polygon "button" at bounding box center [22, 197] width 12 height 12
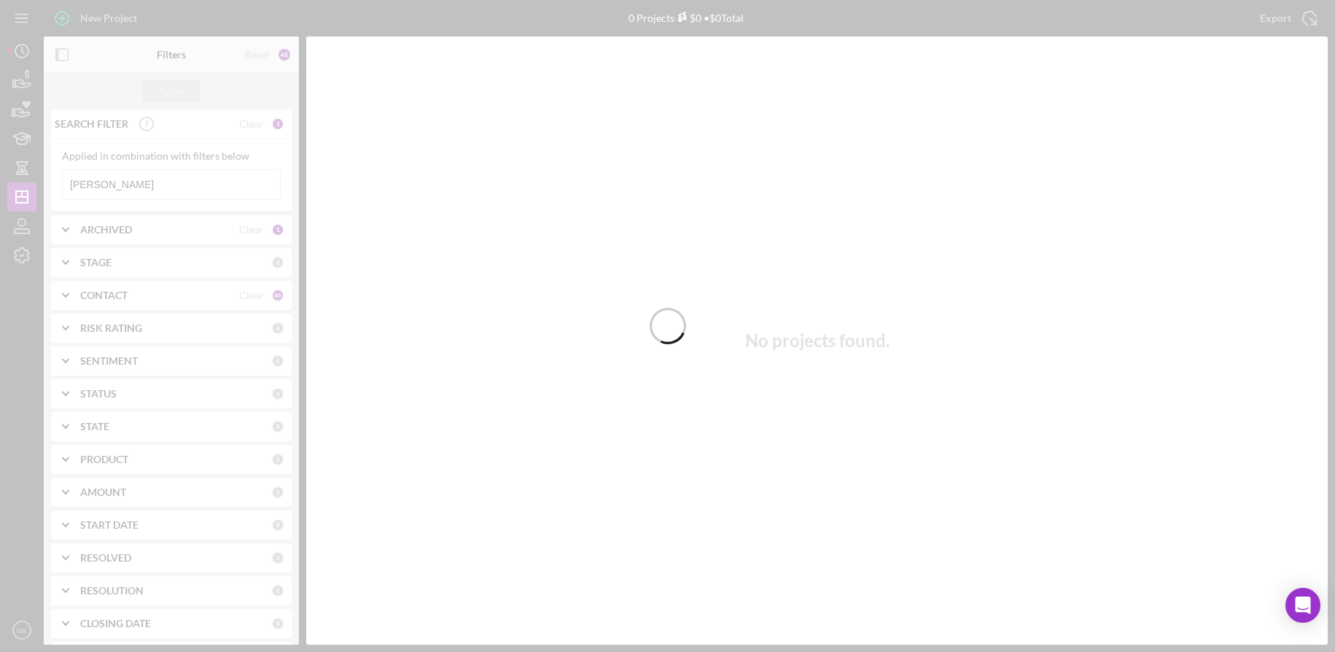
click at [182, 185] on div at bounding box center [667, 326] width 1335 height 652
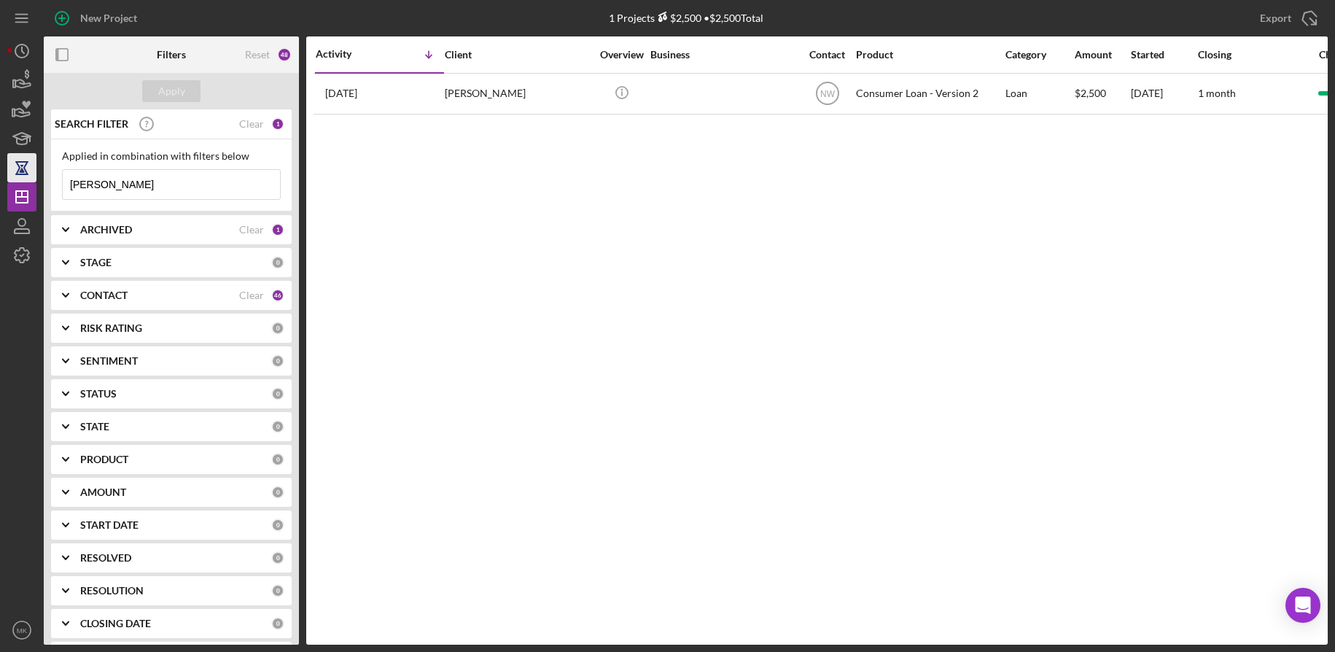
drag, startPoint x: 182, startPoint y: 185, endPoint x: 12, endPoint y: 173, distance: 170.2
click at [12, 173] on div "New Project 1 Projects $2,500 • $2,500 Total Abbas Export Icon/Export Filters R…" at bounding box center [667, 322] width 1320 height 644
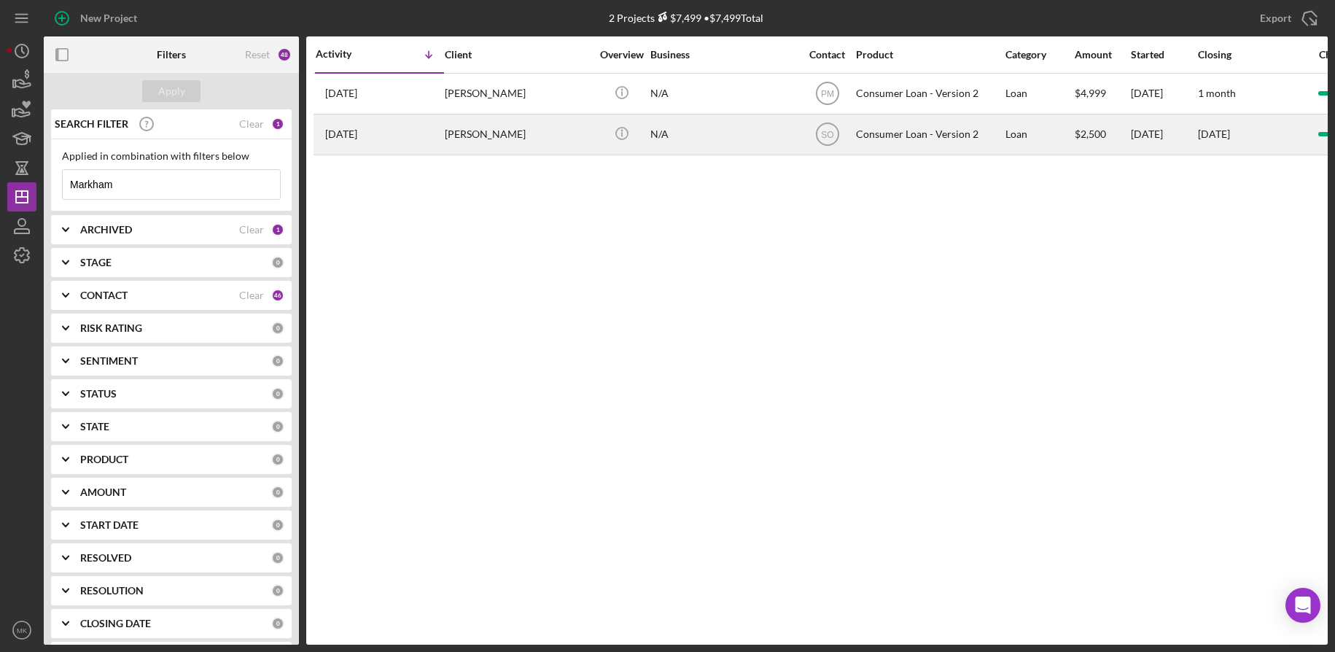
type input "Markham"
click at [517, 114] on td "[PERSON_NAME]" at bounding box center [518, 134] width 149 height 41
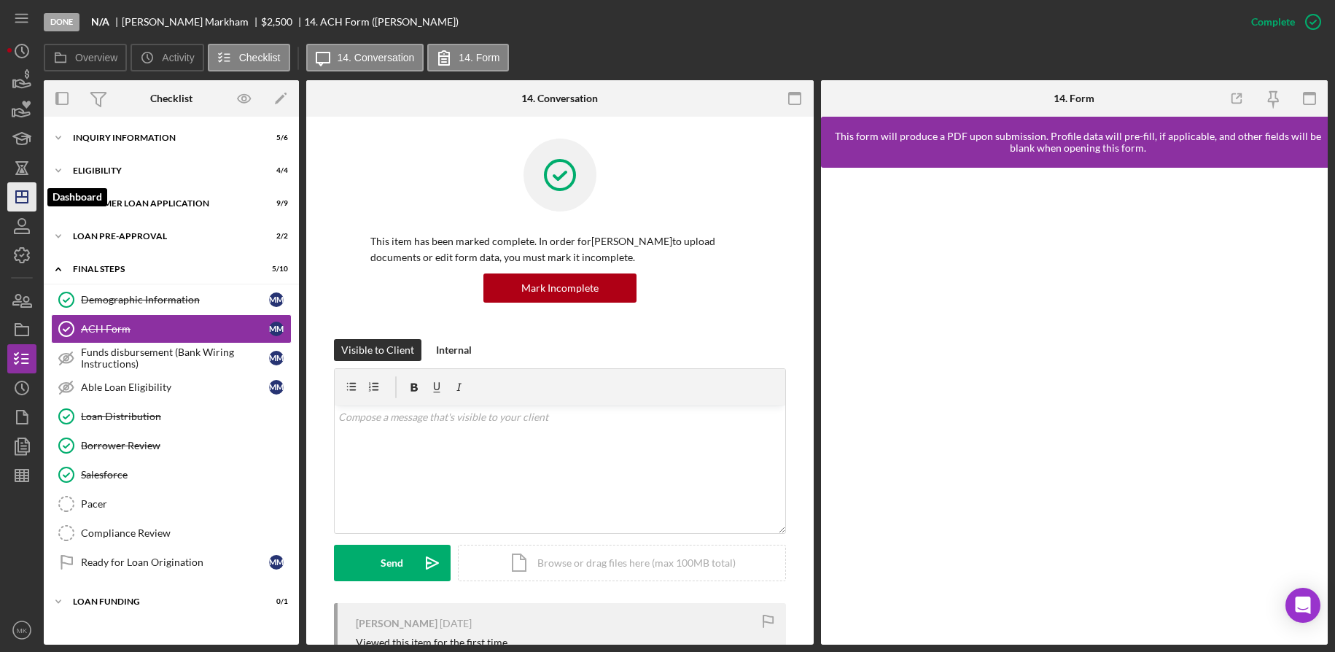
click at [24, 203] on polygon "button" at bounding box center [22, 197] width 12 height 12
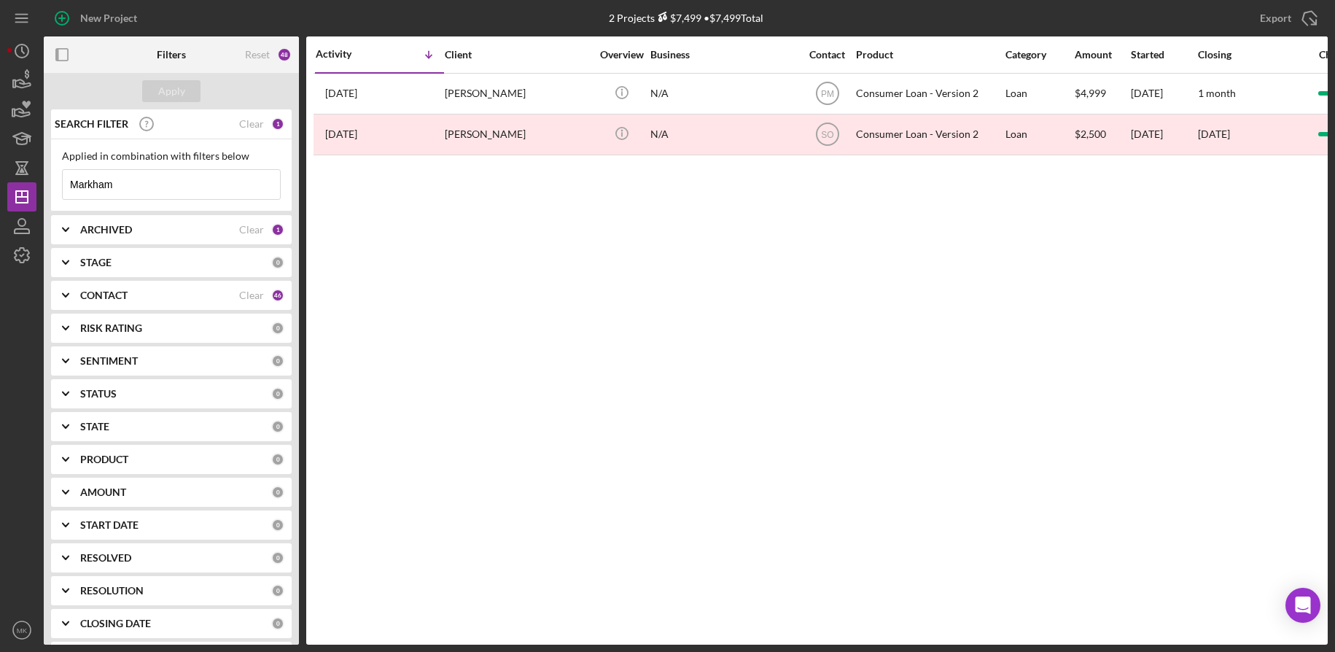
drag, startPoint x: 139, startPoint y: 173, endPoint x: -46, endPoint y: 186, distance: 185.6
click at [0, 186] on html "New Project 2 Projects $7,499 • $7,499 Total Markham Export Icon/Export Filters…" at bounding box center [667, 326] width 1335 height 652
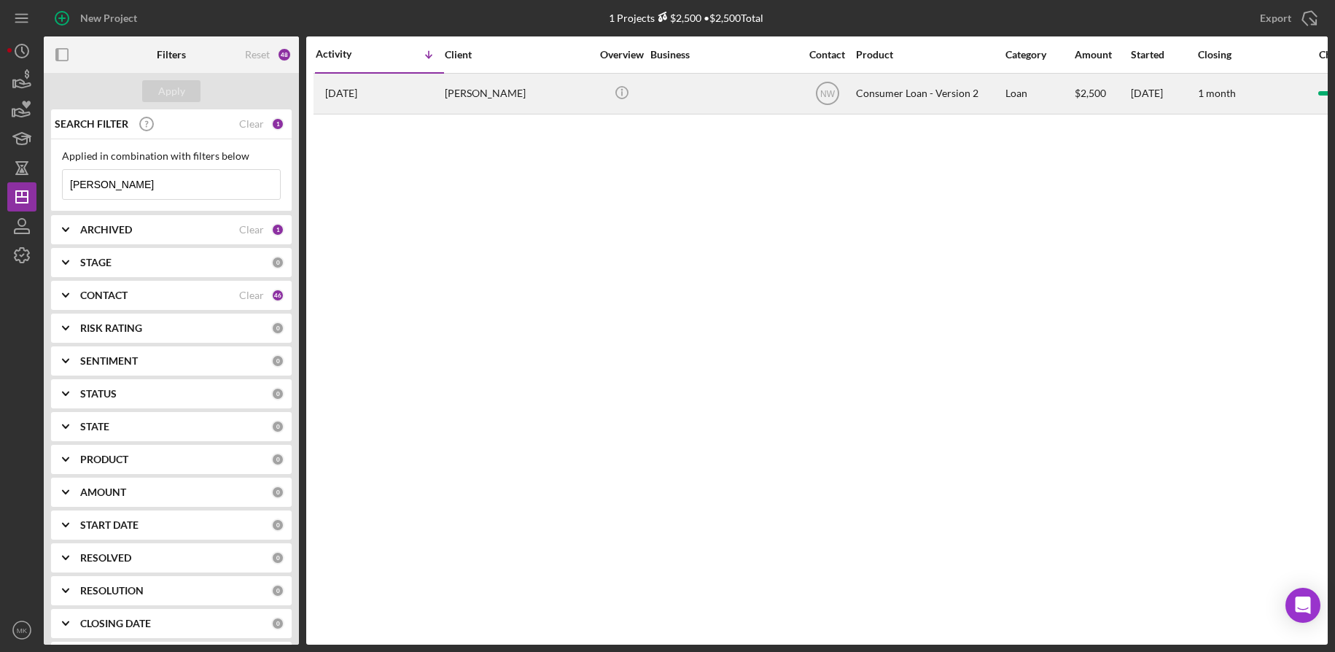
type input "[PERSON_NAME]"
click at [486, 73] on td "[PERSON_NAME]" at bounding box center [518, 93] width 149 height 41
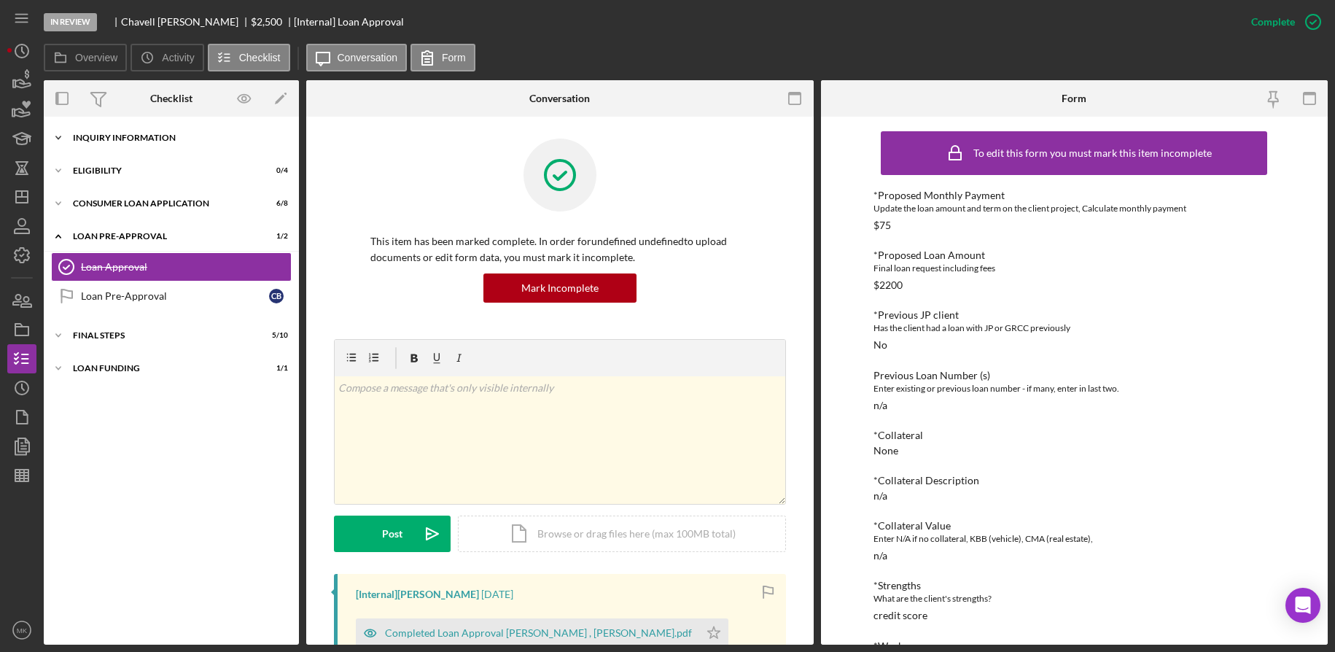
click at [117, 137] on div "Inquiry Information" at bounding box center [177, 137] width 208 height 9
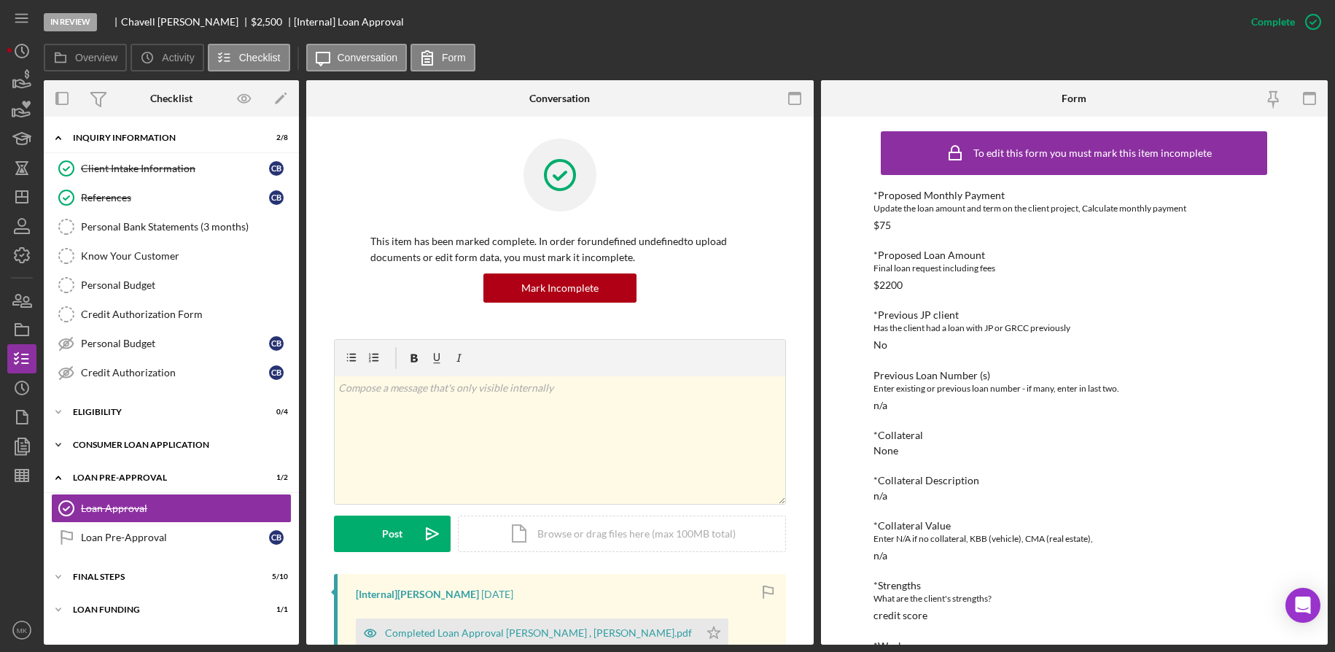
click at [147, 442] on div "Consumer Loan Application" at bounding box center [177, 444] width 208 height 9
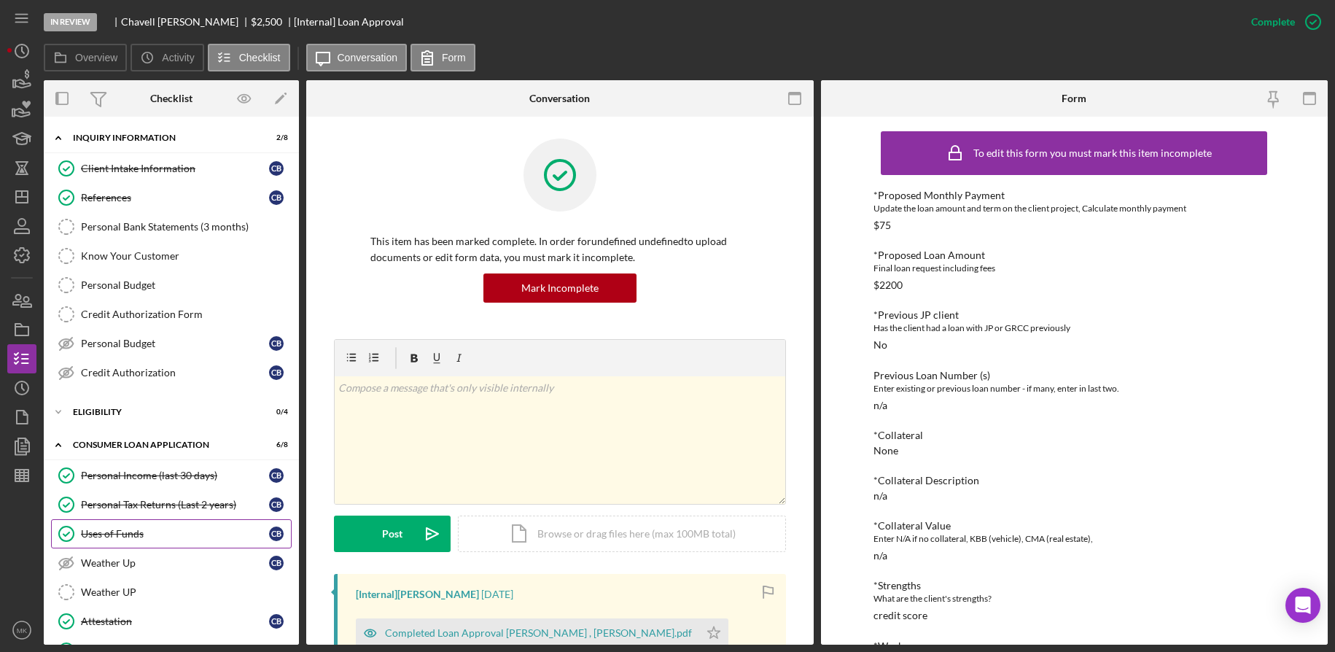
click at [114, 524] on link "Uses of Funds Uses of Funds C B" at bounding box center [171, 533] width 241 height 29
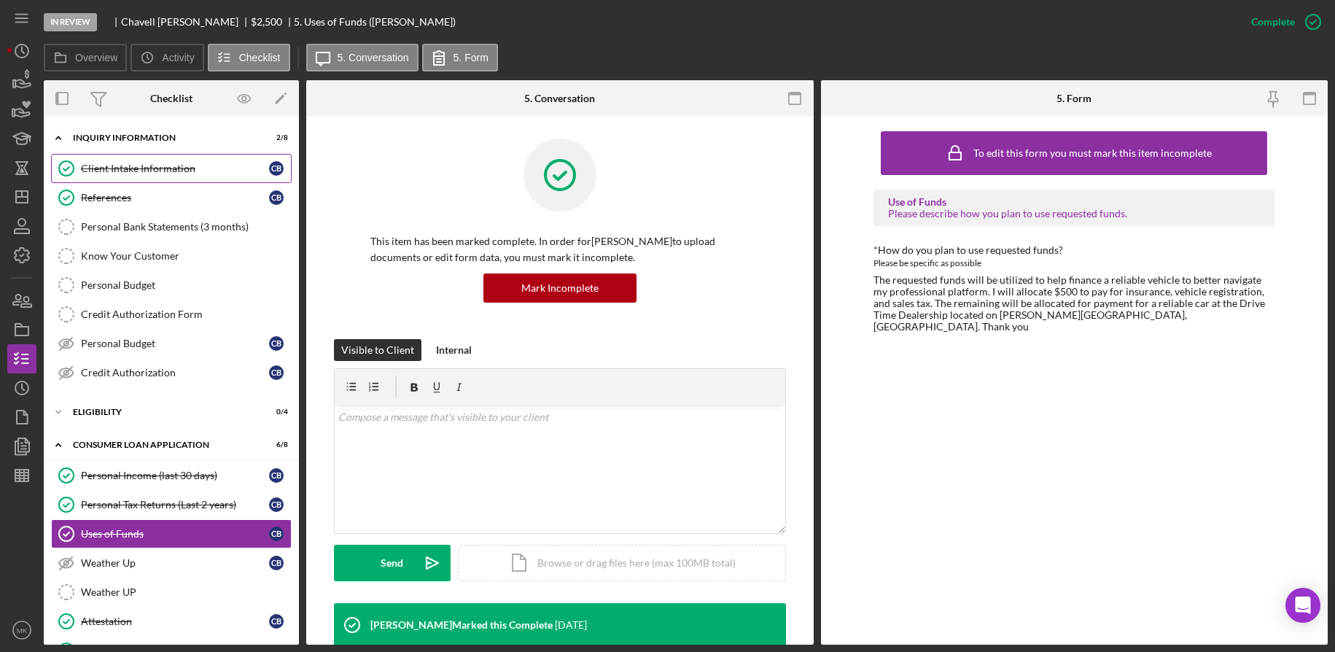
click at [123, 175] on link "Client Intake Information Client Intake Information C B" at bounding box center [171, 168] width 241 height 29
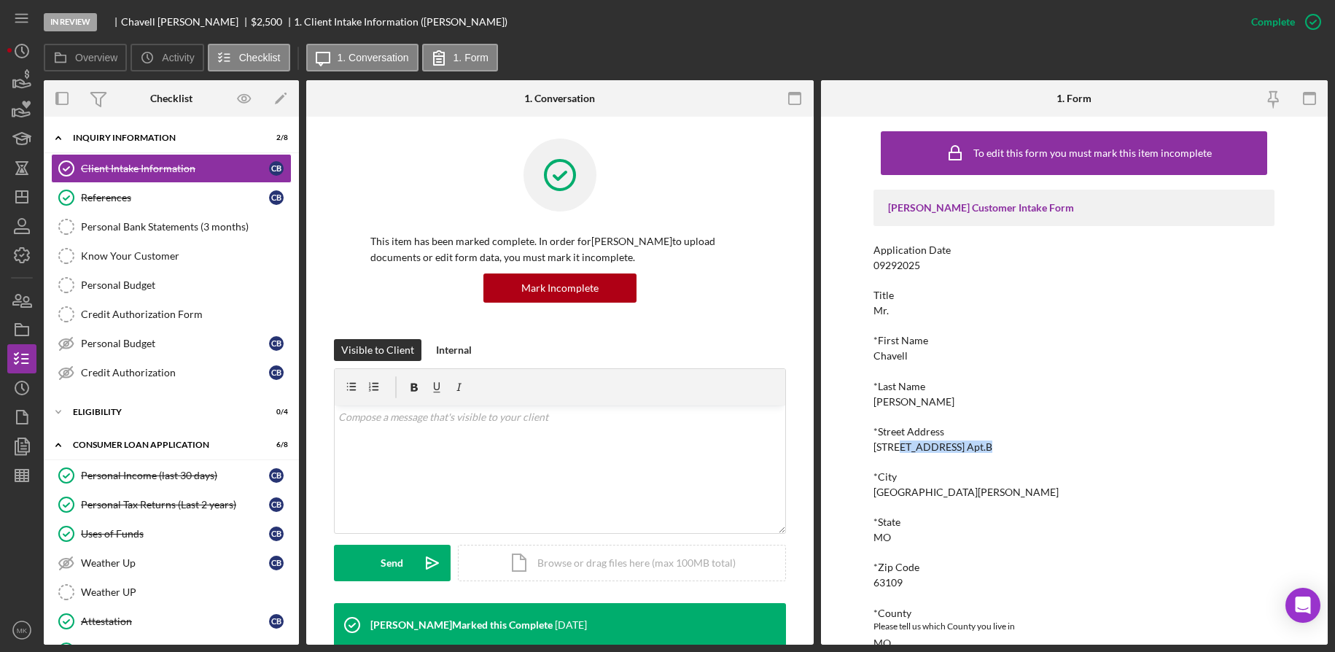
drag, startPoint x: 999, startPoint y: 438, endPoint x: 898, endPoint y: 443, distance: 100.7
click at [898, 443] on div "*Street Address [STREET_ADDRESS] Apt.B" at bounding box center [1073, 439] width 401 height 27
copy div "Mardel Ave. Apt.B"
